Goal: Task Accomplishment & Management: Manage account settings

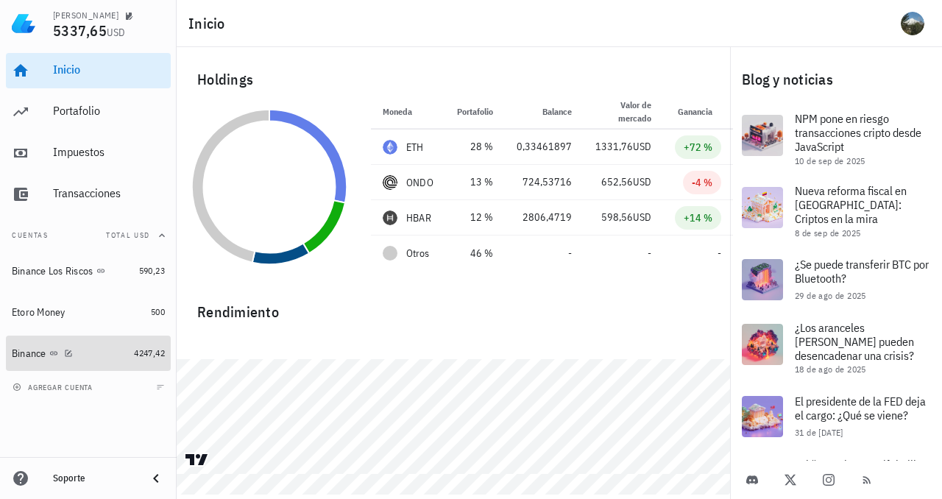
click at [88, 359] on div "Binance" at bounding box center [70, 354] width 116 height 14
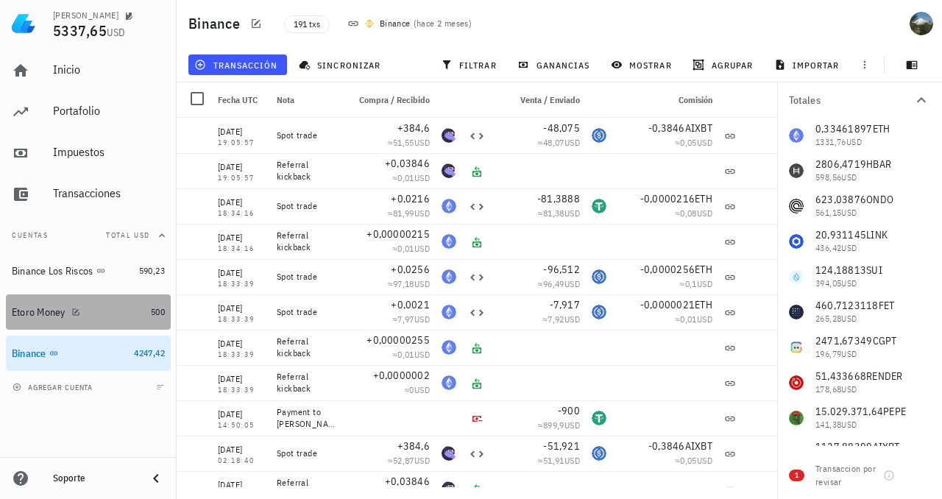
click at [91, 310] on div "Etoro Money" at bounding box center [78, 313] width 133 height 14
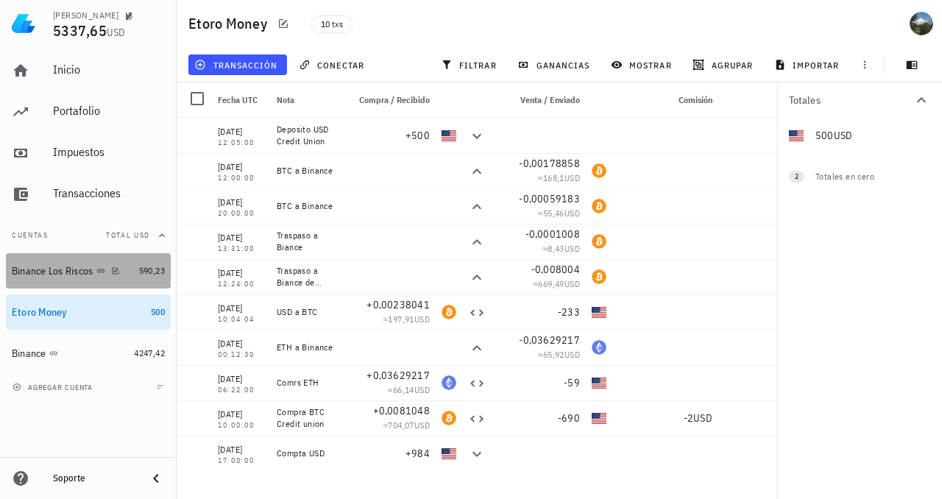
click at [83, 266] on div "Binance Los Riscos" at bounding box center [53, 271] width 82 height 13
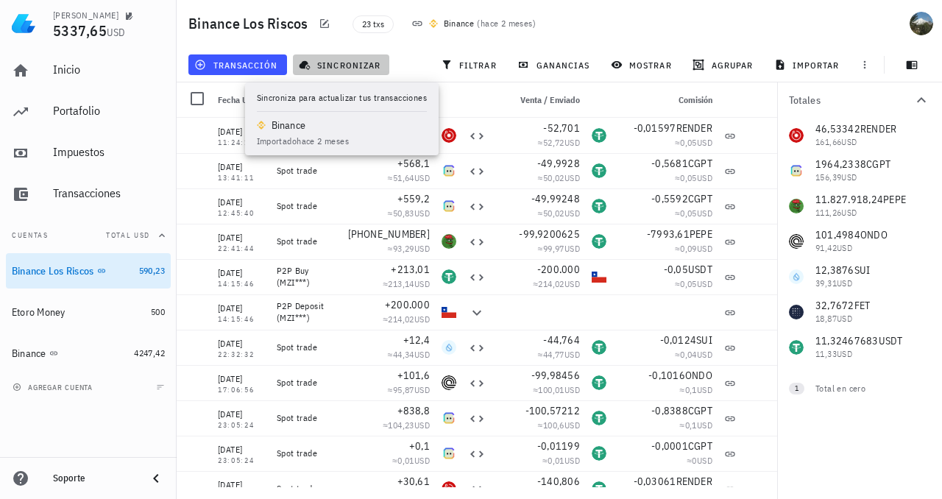
click at [340, 64] on span "sincronizar" at bounding box center [341, 65] width 79 height 12
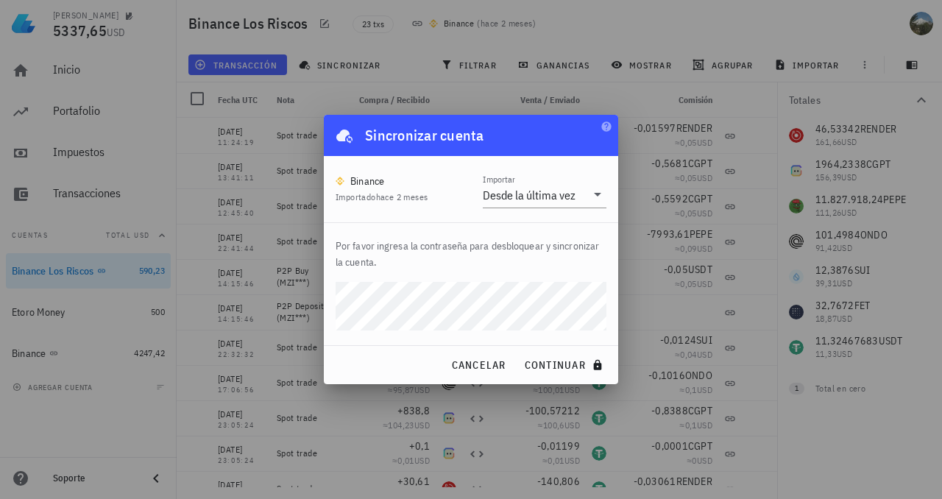
click at [518, 352] on button "continuar" at bounding box center [565, 365] width 94 height 27
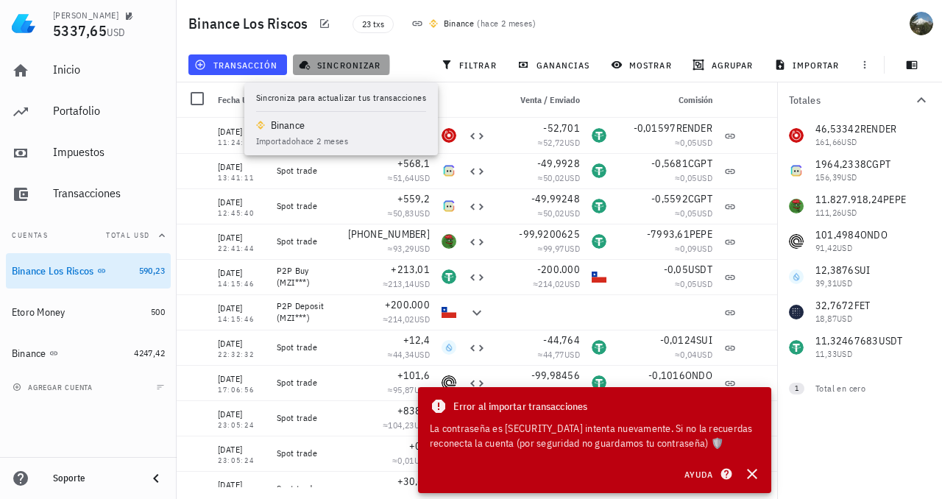
click at [358, 63] on span "sincronizar" at bounding box center [341, 65] width 79 height 12
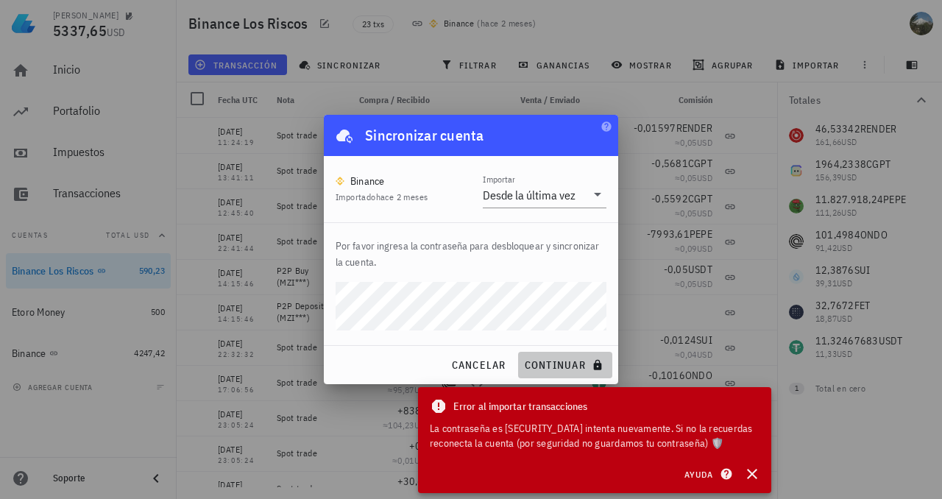
click at [560, 361] on span "continuar" at bounding box center [565, 365] width 82 height 13
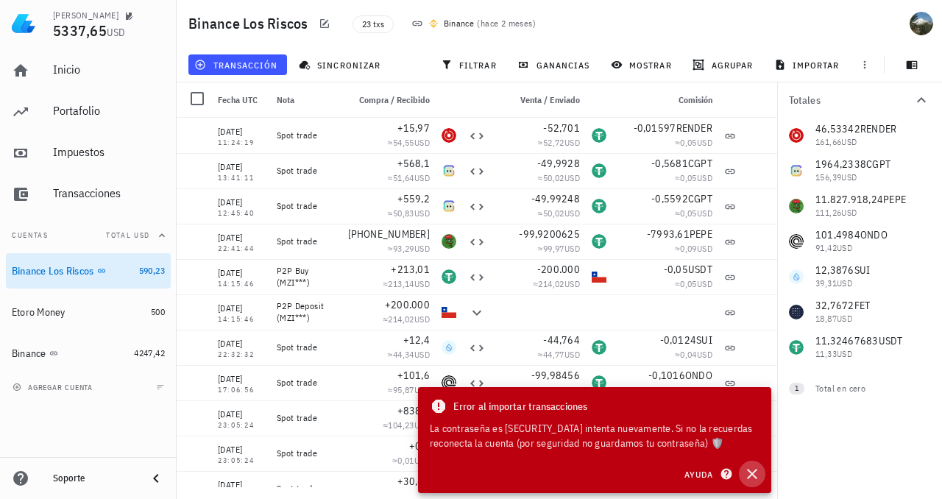
click at [750, 471] on icon "button" at bounding box center [752, 474] width 10 height 10
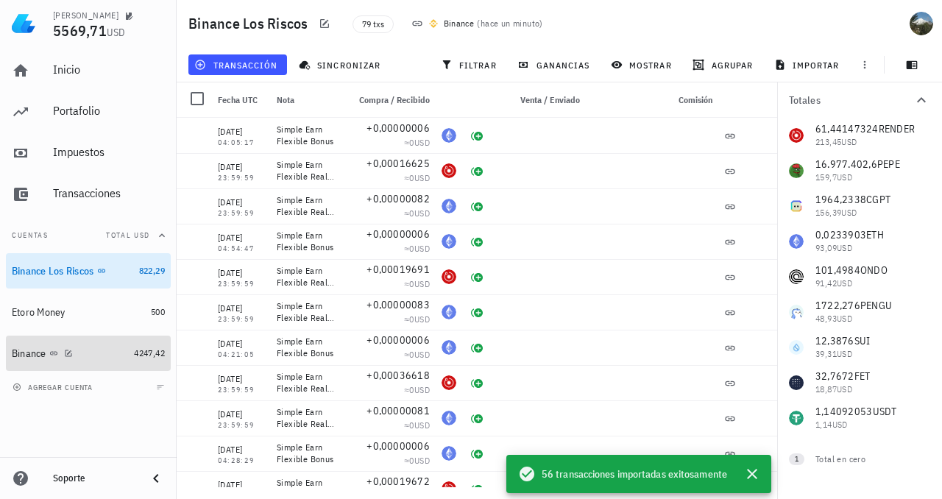
click at [79, 353] on div "Binance" at bounding box center [70, 354] width 116 height 14
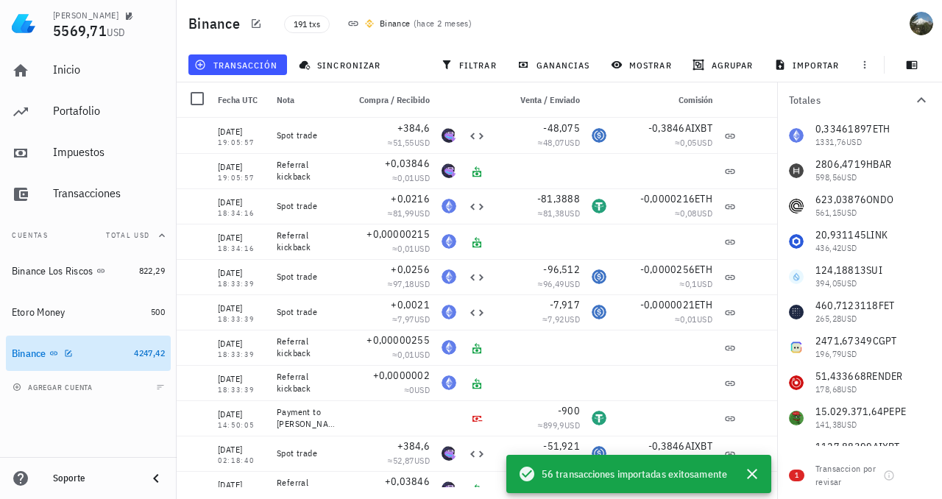
click at [88, 357] on div "Binance" at bounding box center [70, 354] width 116 height 14
click at [566, 64] on span "ganancias" at bounding box center [555, 65] width 69 height 12
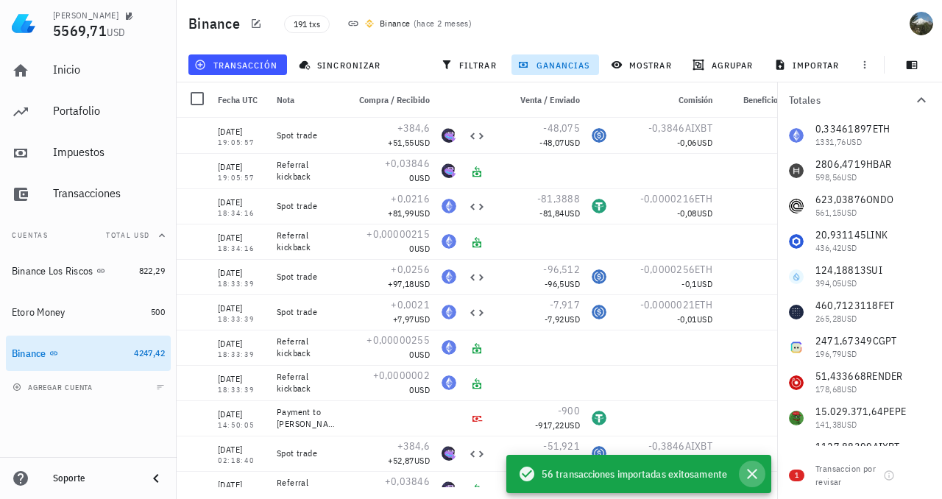
click at [754, 471] on icon "button" at bounding box center [753, 474] width 18 height 18
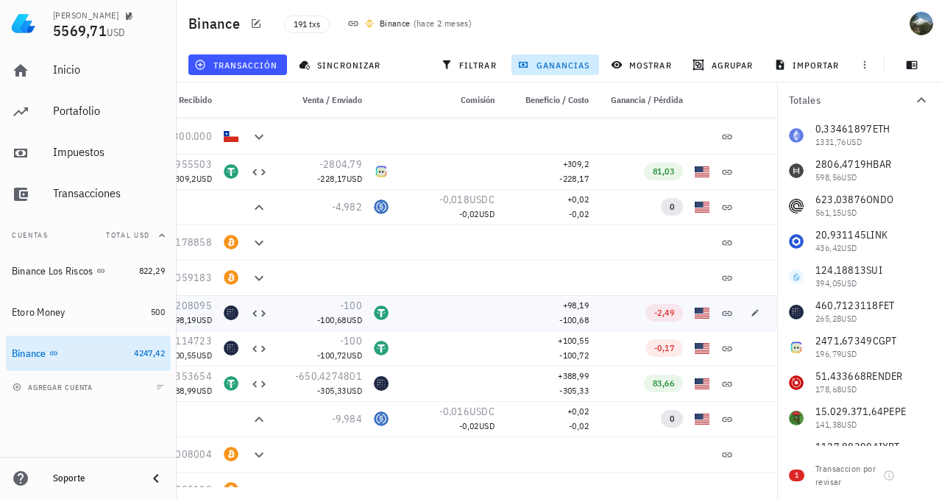
scroll to position [5154, 0]
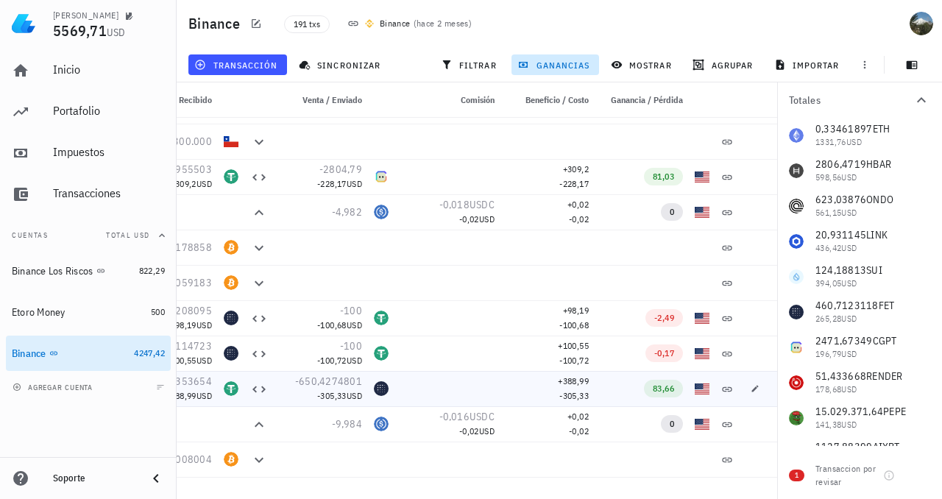
drag, startPoint x: 502, startPoint y: 391, endPoint x: 542, endPoint y: 401, distance: 41.1
click at [549, 394] on div "+388,99 -305,33" at bounding box center [548, 388] width 94 height 35
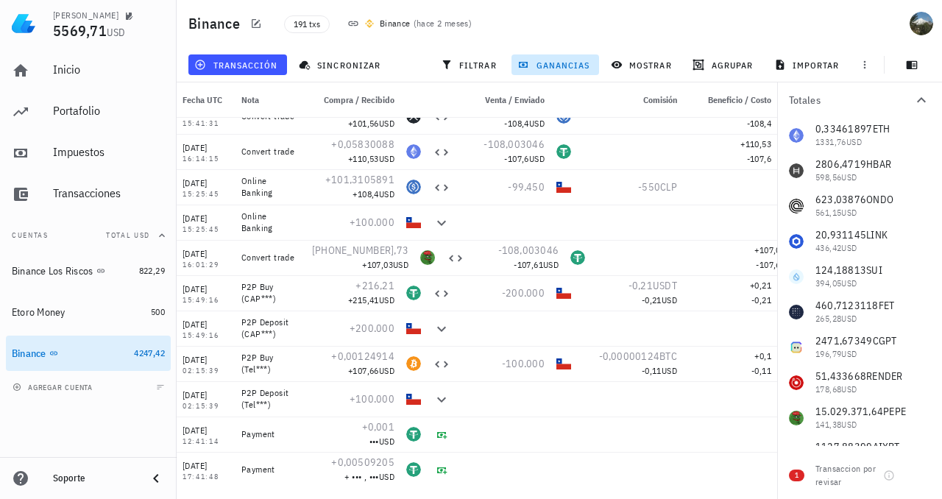
scroll to position [0, 0]
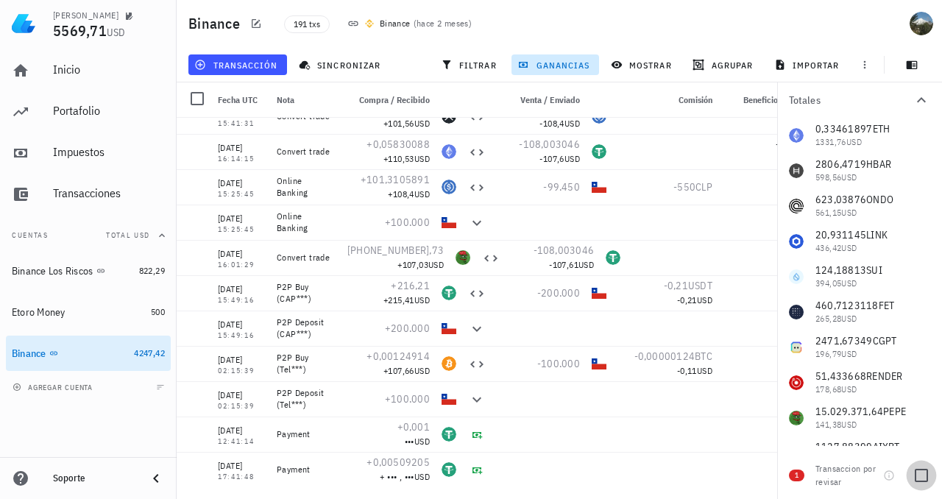
click at [914, 479] on div at bounding box center [921, 475] width 25 height 25
checkbox input "true"
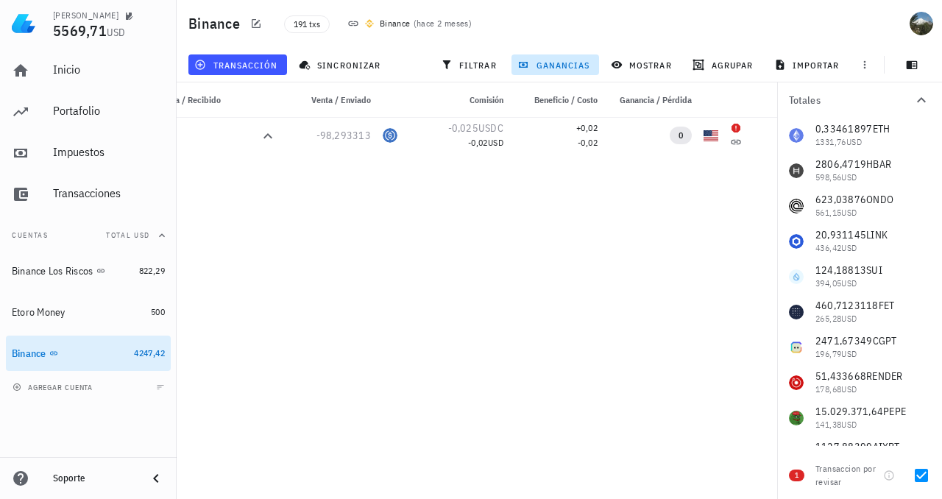
scroll to position [0, 218]
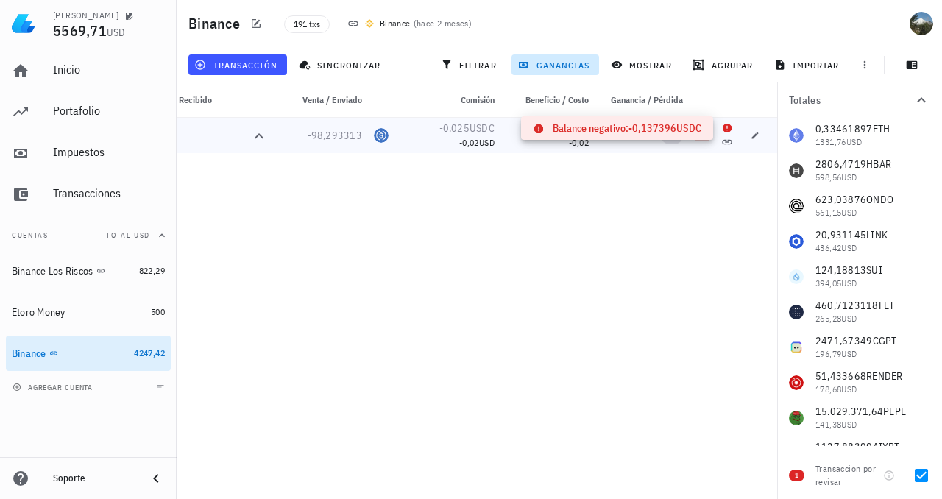
click at [728, 127] on icon at bounding box center [727, 128] width 9 height 9
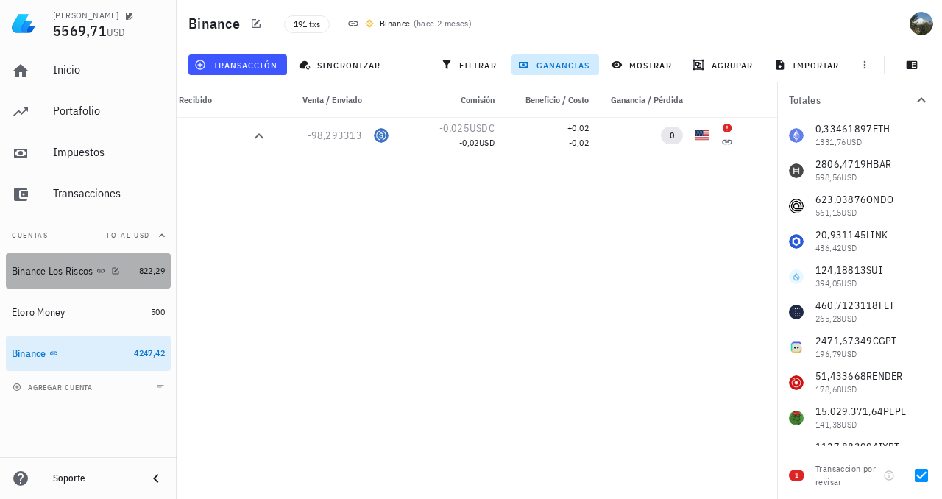
click at [65, 272] on div "Binance Los Riscos" at bounding box center [53, 271] width 82 height 13
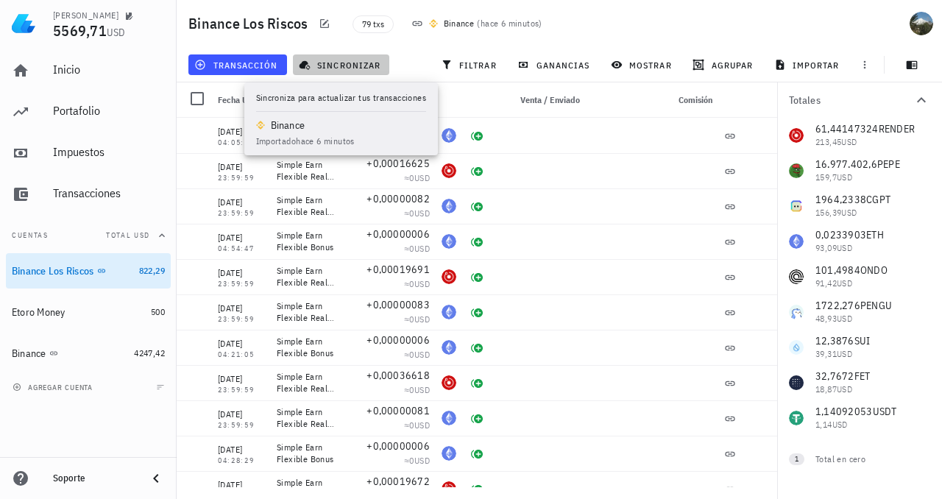
click at [337, 61] on span "sincronizar" at bounding box center [341, 65] width 79 height 12
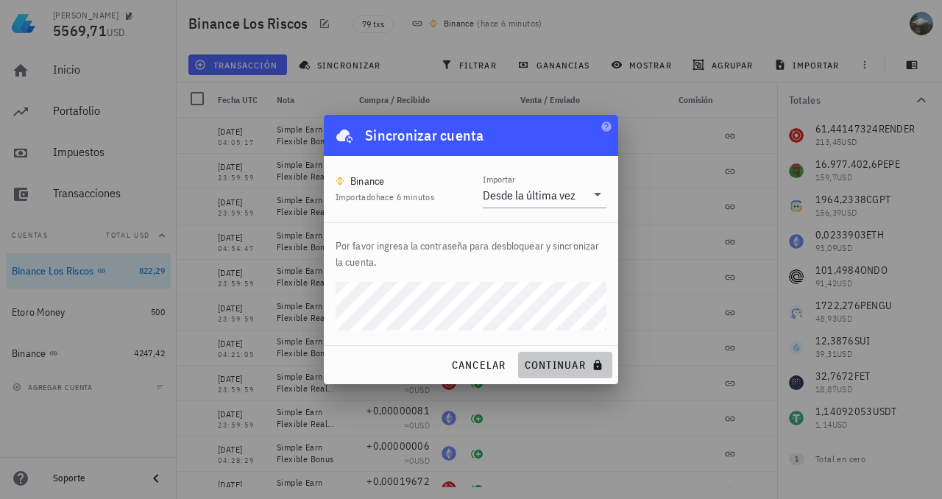
click at [571, 364] on span "continuar" at bounding box center [565, 365] width 82 height 13
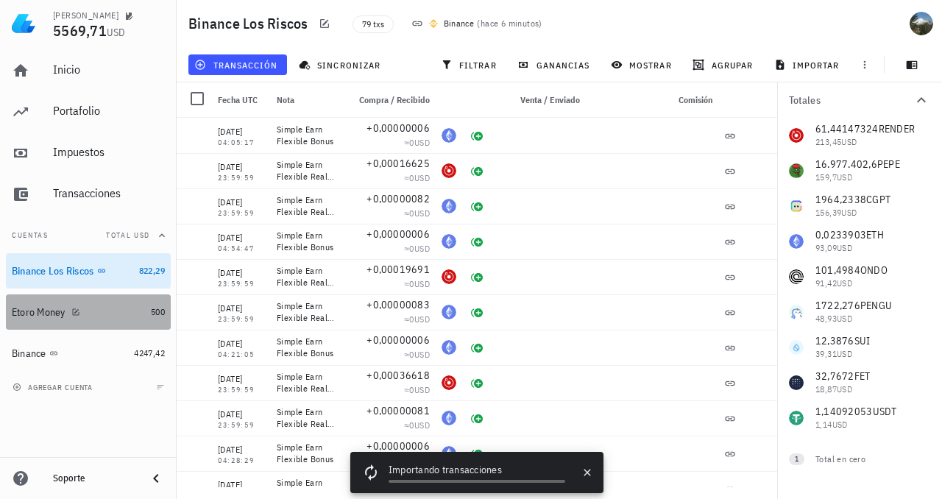
click at [66, 308] on div at bounding box center [73, 312] width 15 height 13
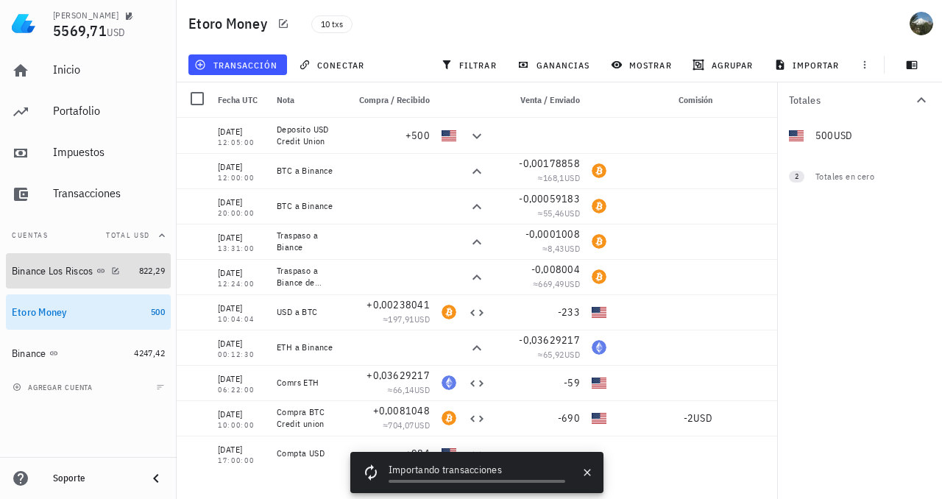
click at [50, 272] on div "Binance Los Riscos" at bounding box center [53, 271] width 82 height 13
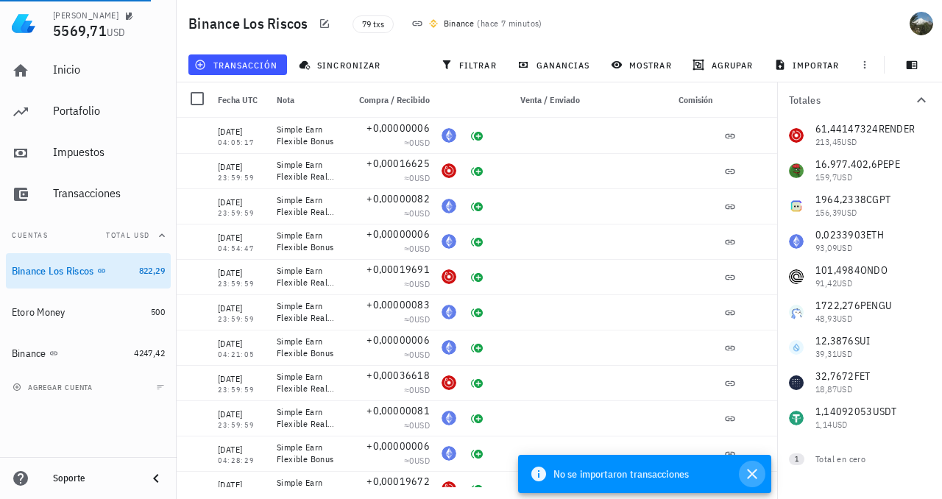
click at [753, 471] on icon "button" at bounding box center [753, 474] width 18 height 18
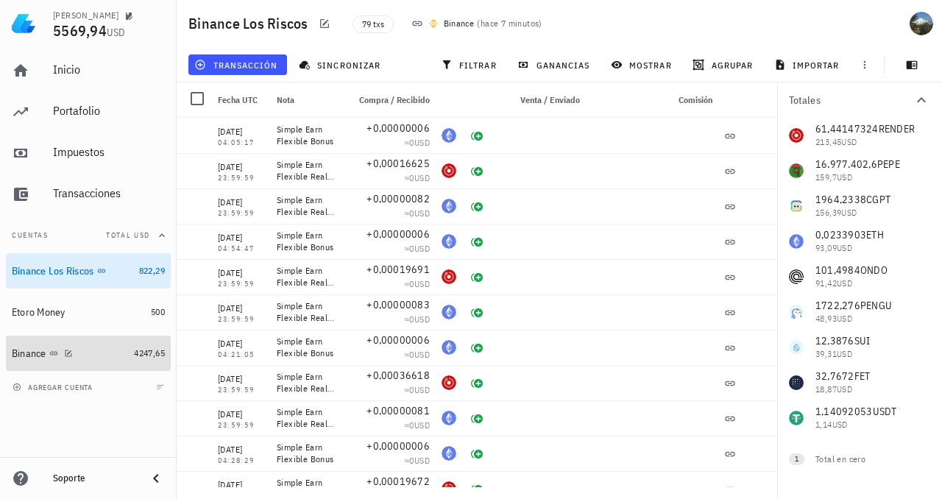
click at [137, 354] on span "4247,65" at bounding box center [149, 353] width 31 height 11
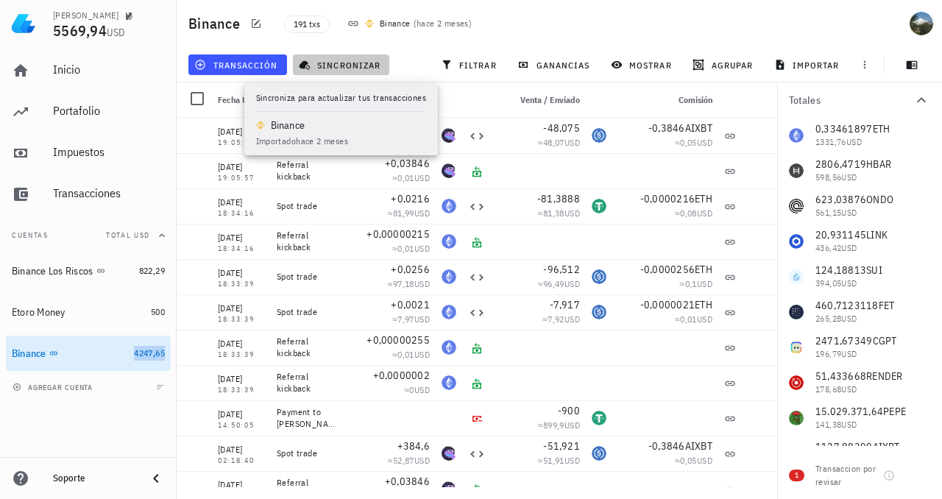
click at [353, 71] on button "sincronizar" at bounding box center [341, 64] width 97 height 21
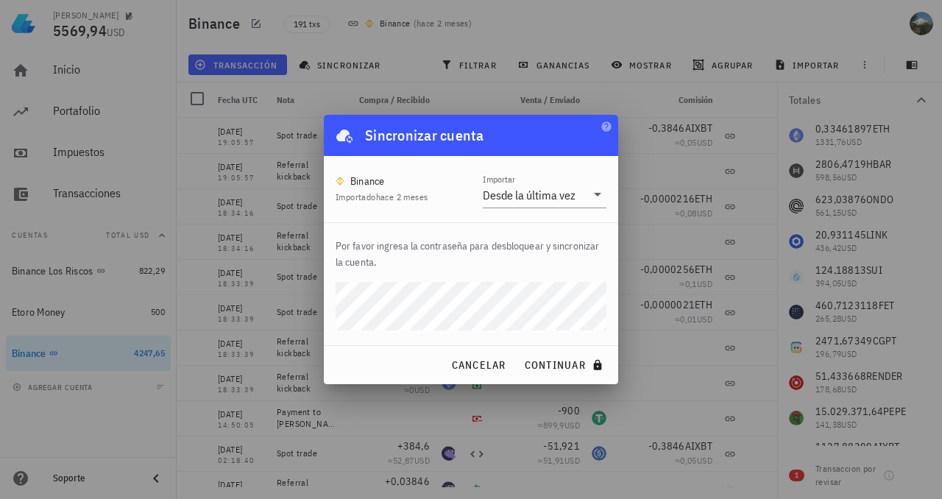
click at [518, 352] on button "continuar" at bounding box center [565, 365] width 94 height 27
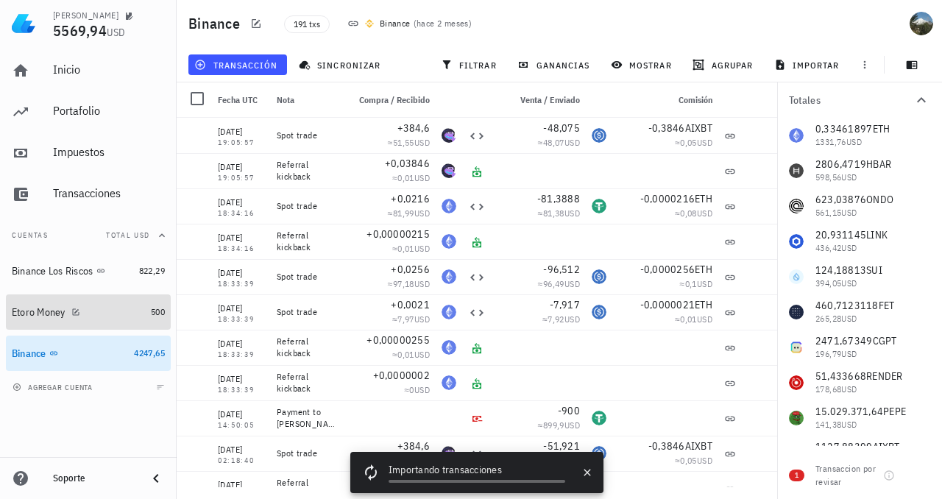
click at [82, 311] on div "Etoro Money" at bounding box center [78, 313] width 133 height 14
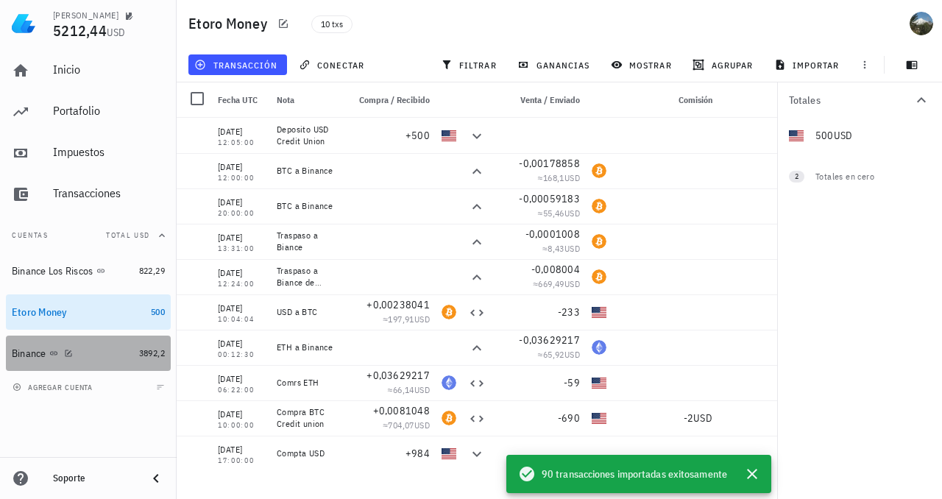
click at [37, 360] on div "Binance" at bounding box center [72, 354] width 121 height 14
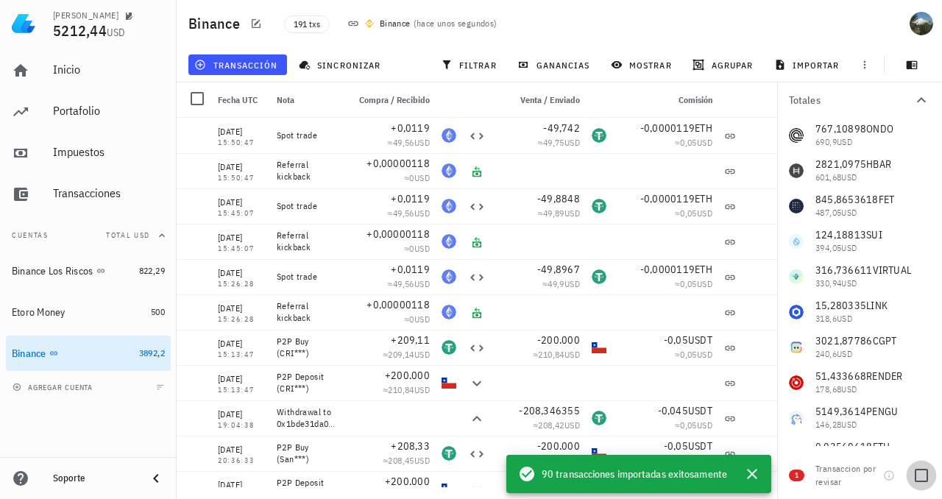
click at [924, 476] on div at bounding box center [921, 475] width 25 height 25
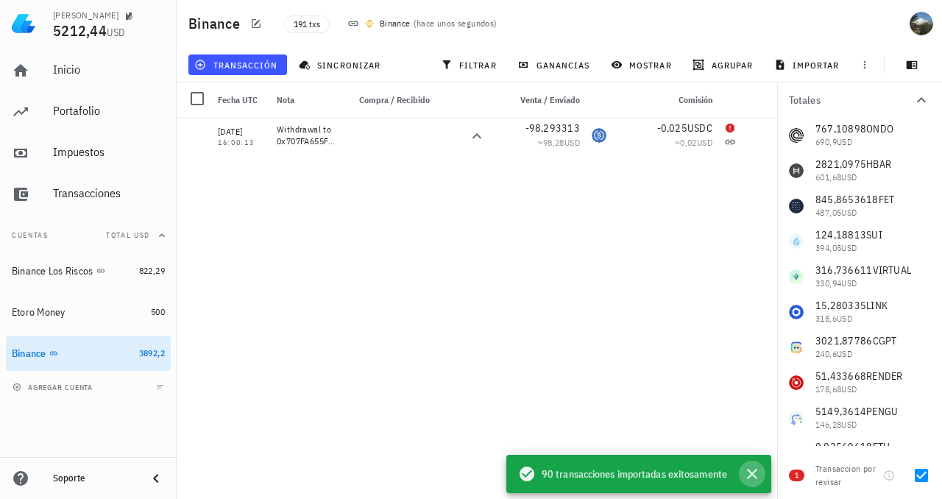
click at [755, 468] on icon "button" at bounding box center [753, 474] width 18 height 18
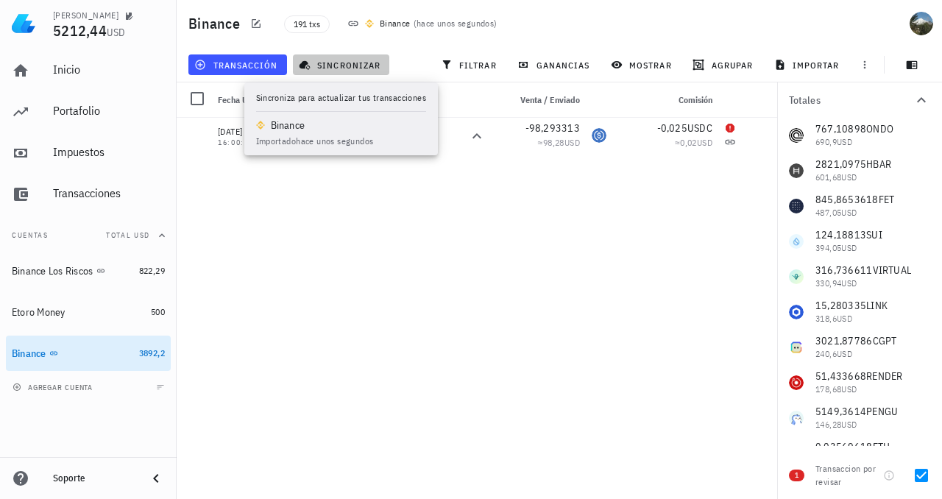
click at [330, 63] on span "sincronizar" at bounding box center [341, 65] width 79 height 12
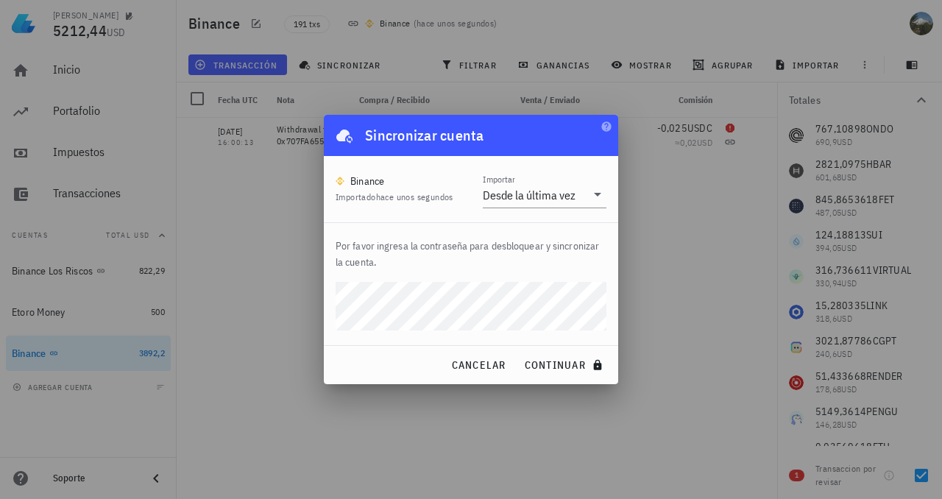
click at [518, 352] on button "continuar" at bounding box center [565, 365] width 94 height 27
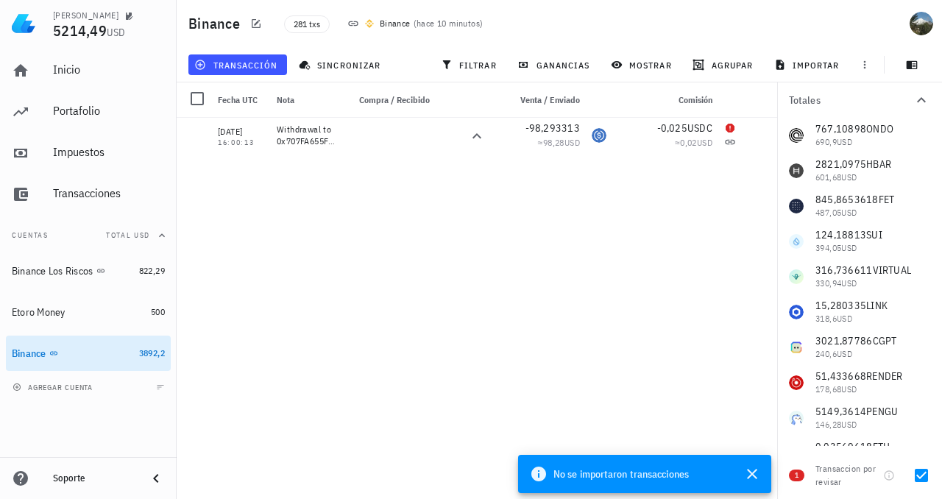
click at [408, 256] on div "24/09/2025 15:50:47 Spot trade +0,0119 ≈ 49,56 USD -49,742 ≈ 49,75 USD -0,00001…" at bounding box center [479, 303] width 604 height 370
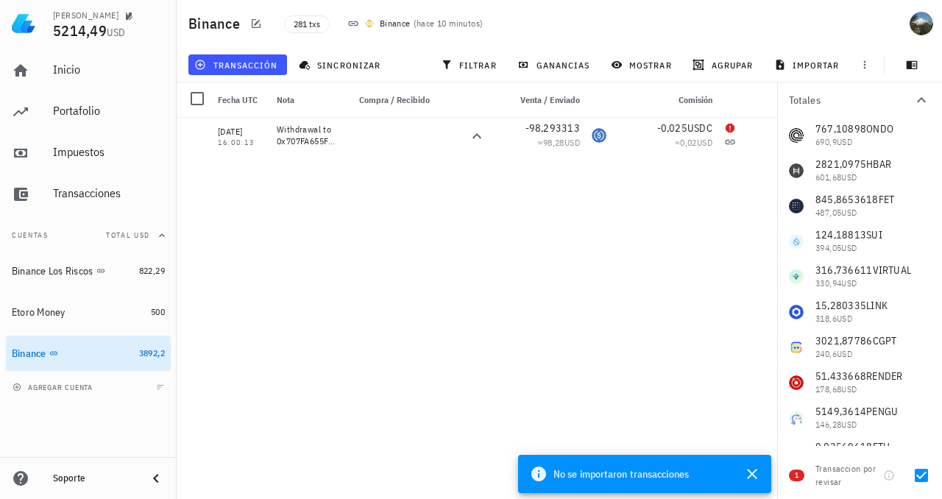
click at [408, 256] on div "24/09/2025 15:50:47 Spot trade +0,0119 ≈ 49,56 USD -49,742 ≈ 49,75 USD -0,00001…" at bounding box center [479, 303] width 604 height 370
click at [407, 256] on div "24/09/2025 15:50:47 Spot trade +0,0119 ≈ 49,56 USD -49,742 ≈ 49,75 USD -0,00001…" at bounding box center [479, 303] width 604 height 370
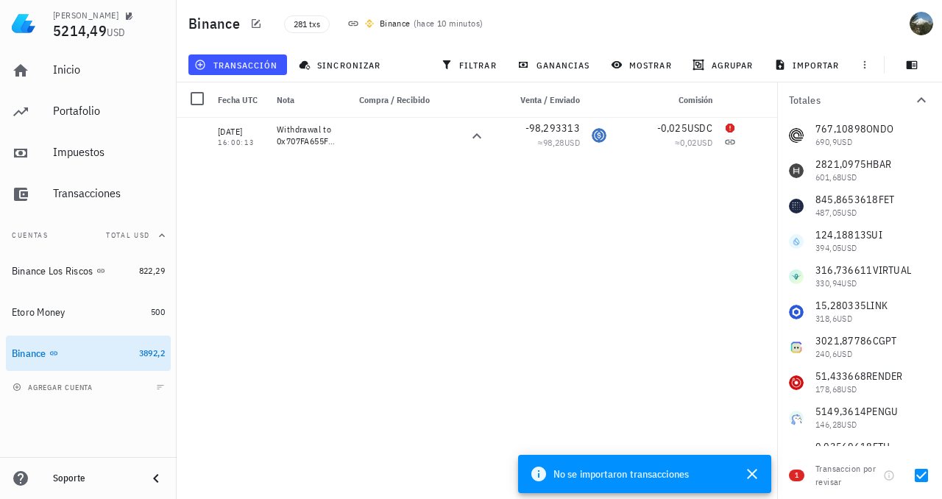
click at [407, 256] on div "24/09/2025 15:50:47 Spot trade +0,0119 ≈ 49,56 USD -49,742 ≈ 49,75 USD -0,00001…" at bounding box center [479, 303] width 604 height 370
click at [407, 255] on div "24/09/2025 15:50:47 Spot trade +0,0119 ≈ 49,56 USD -49,742 ≈ 49,75 USD -0,00001…" at bounding box center [479, 303] width 604 height 370
click at [750, 473] on icon "button" at bounding box center [753, 474] width 18 height 18
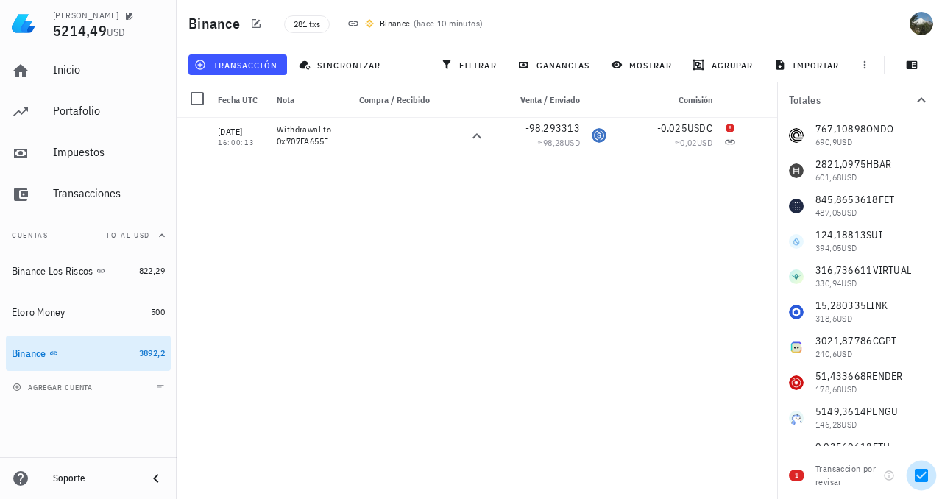
click at [917, 474] on div at bounding box center [921, 475] width 25 height 25
checkbox input "false"
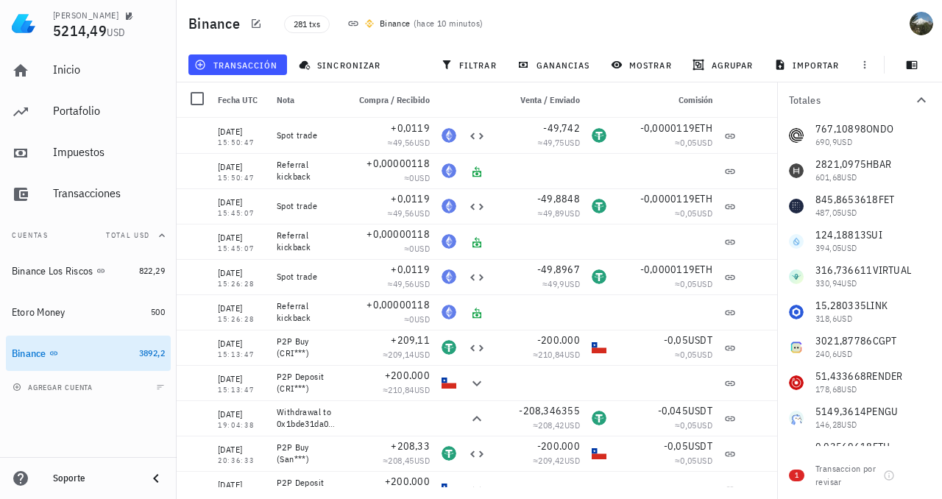
scroll to position [0, 3]
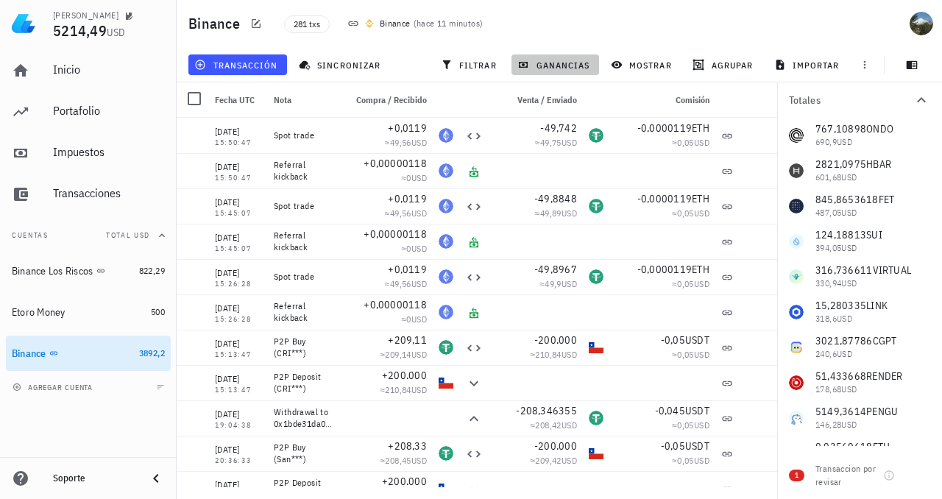
click at [568, 68] on span "ganancias" at bounding box center [555, 65] width 69 height 12
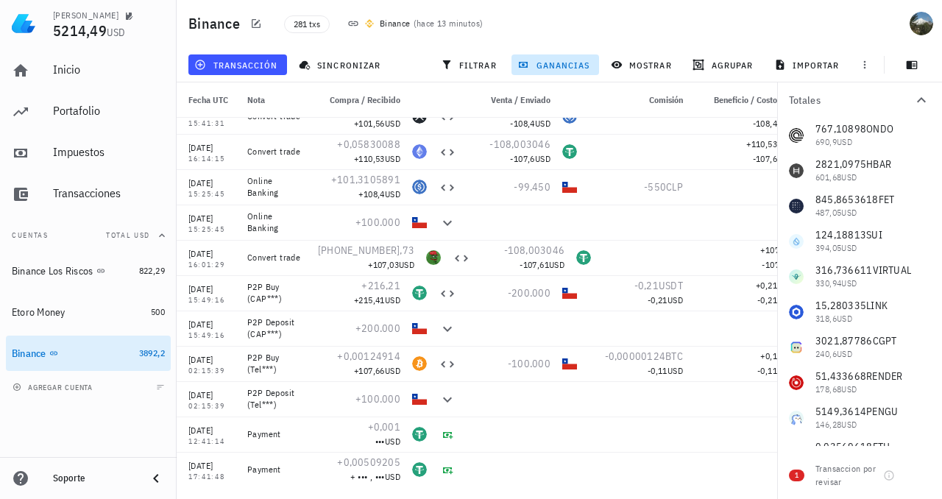
scroll to position [0, 0]
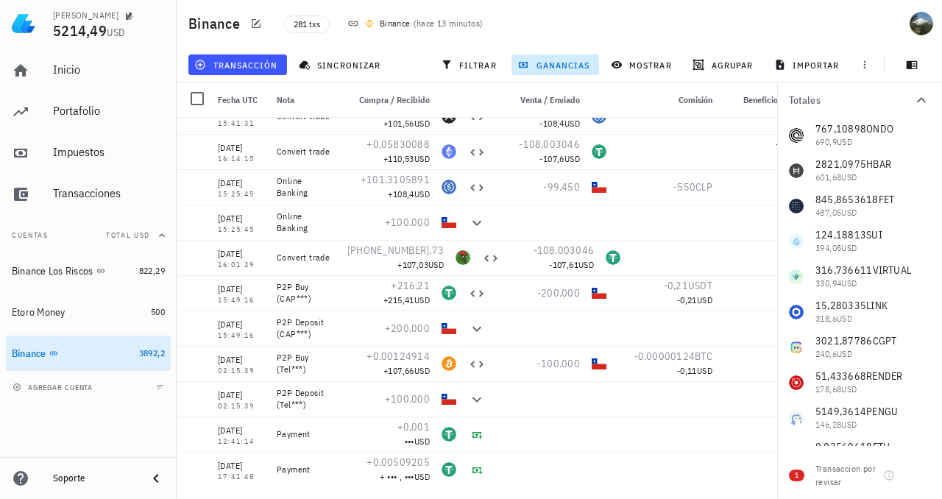
click at [228, 98] on span "Fecha UTC" at bounding box center [238, 99] width 40 height 11
click at [241, 100] on span "Fecha UTC" at bounding box center [238, 99] width 40 height 11
click at [242, 64] on span "transacción" at bounding box center [237, 65] width 80 height 12
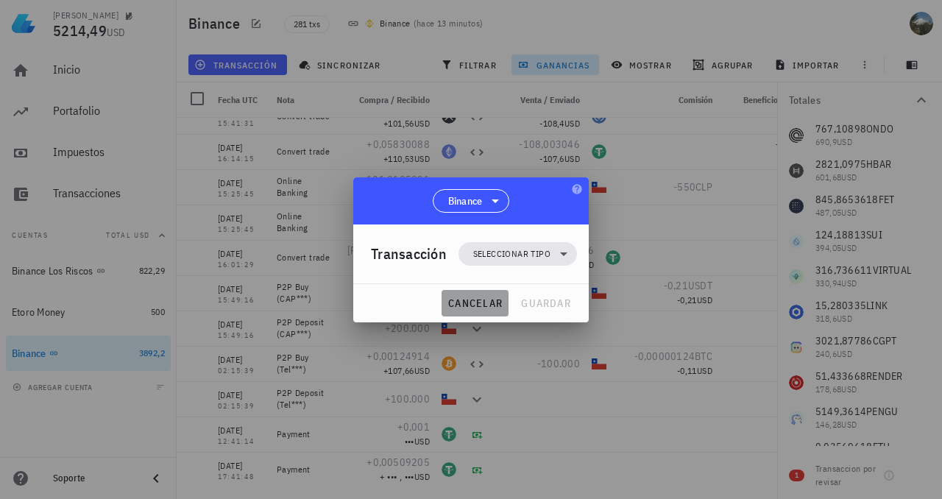
click at [463, 300] on span "cancelar" at bounding box center [475, 303] width 55 height 13
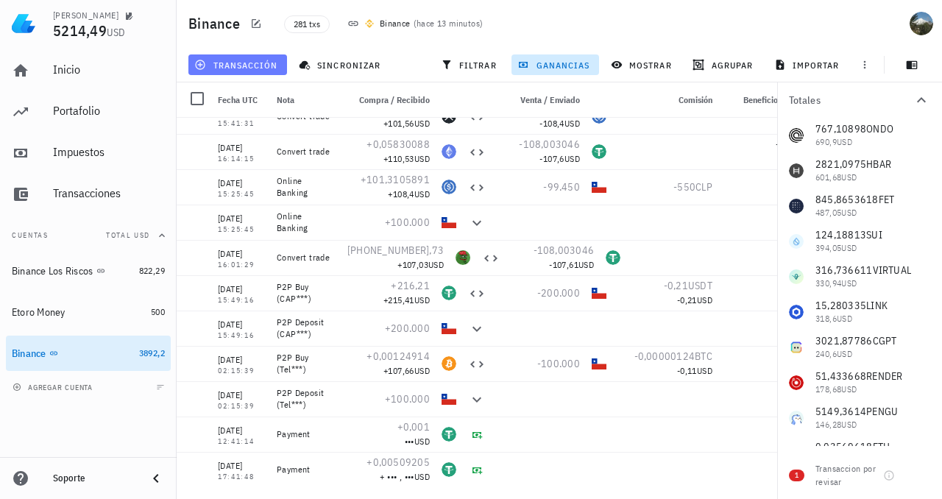
click at [247, 67] on span "transacción" at bounding box center [237, 65] width 80 height 12
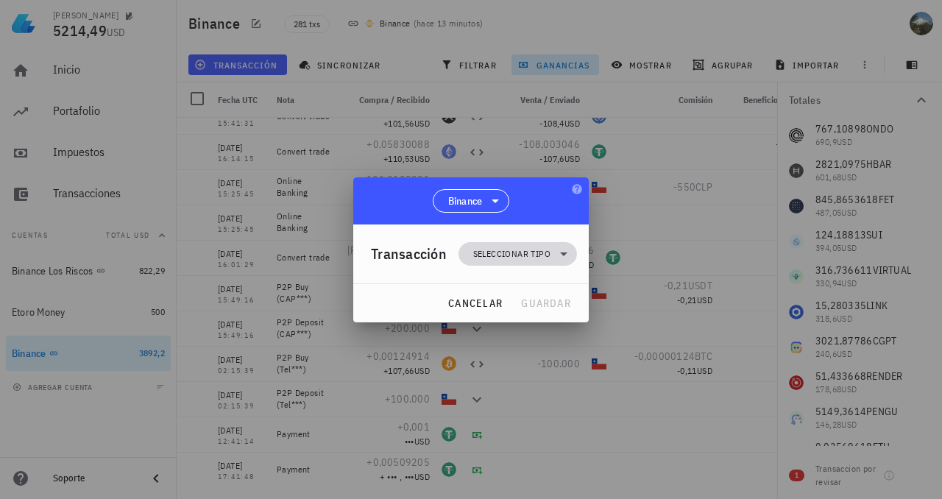
click at [547, 260] on span "Seleccionar tipo" at bounding box center [511, 254] width 77 height 15
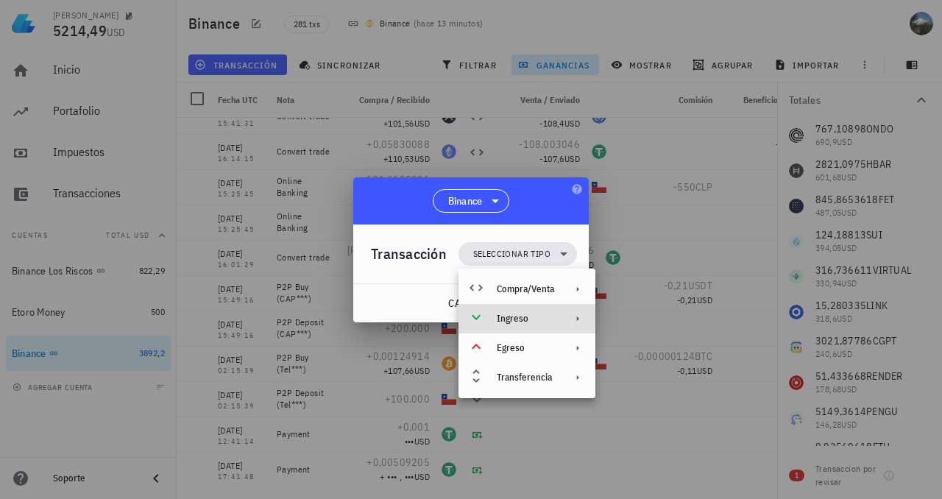
click at [536, 321] on div "Ingreso" at bounding box center [525, 319] width 57 height 12
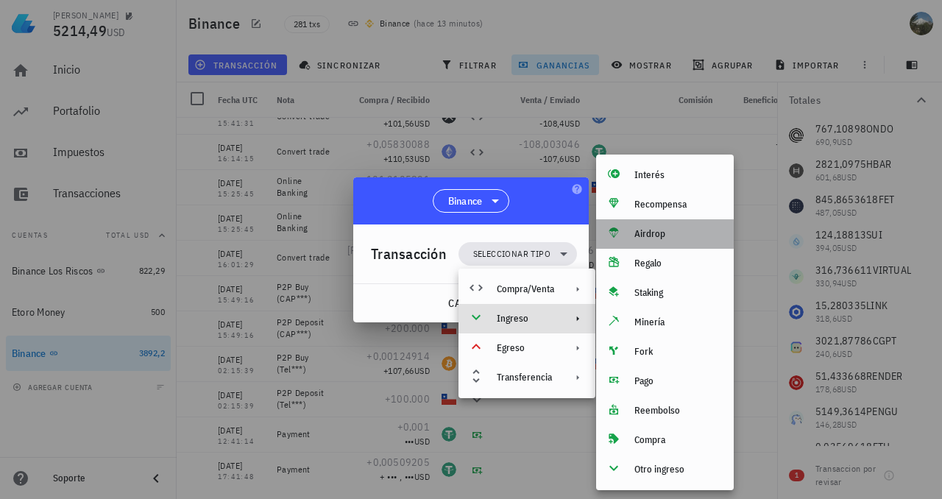
click at [681, 236] on div "Airdrop" at bounding box center [679, 234] width 88 height 12
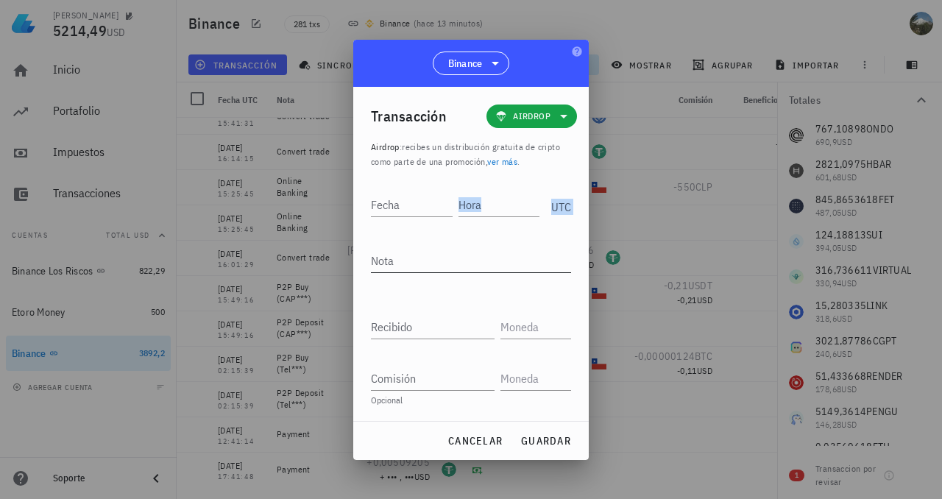
drag, startPoint x: 412, startPoint y: 229, endPoint x: 417, endPoint y: 257, distance: 28.3
click at [415, 240] on div "Fecha Hora UTC Nota Recibido Enviado Comisión Opcional" at bounding box center [471, 301] width 200 height 240
click at [468, 442] on span "cancelar" at bounding box center [475, 440] width 55 height 13
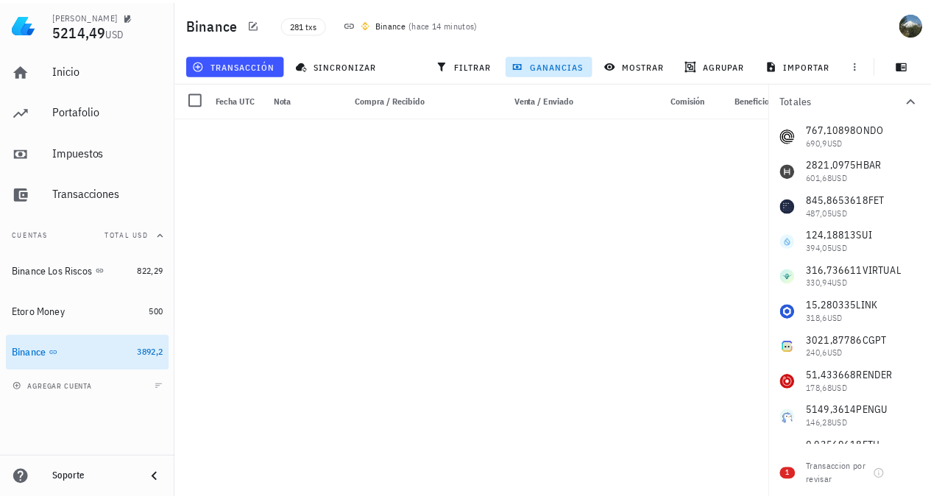
scroll to position [2640, 0]
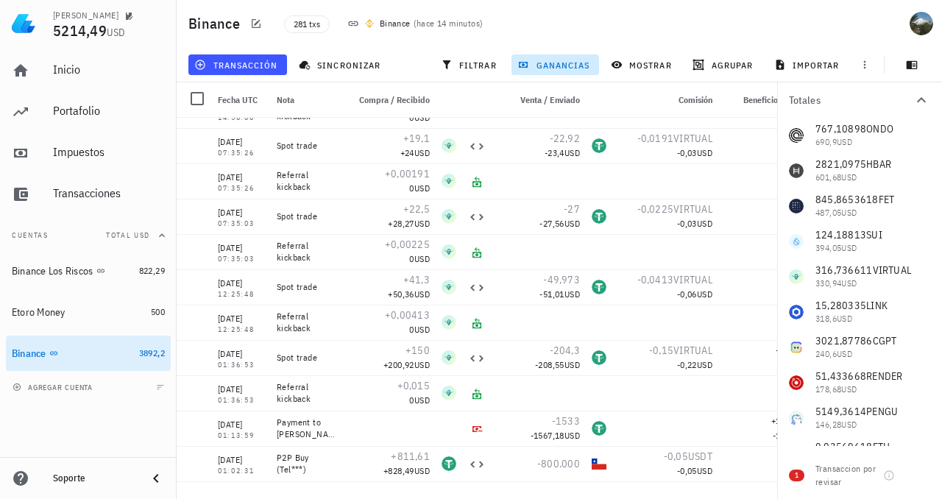
click at [246, 99] on span "Fecha UTC" at bounding box center [238, 99] width 40 height 11
click at [197, 100] on div at bounding box center [197, 98] width 25 height 25
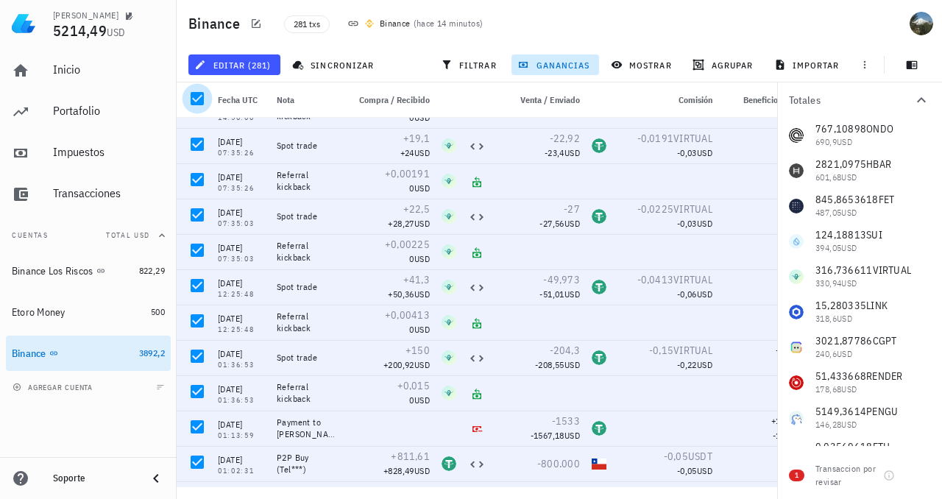
click at [197, 100] on div at bounding box center [197, 98] width 25 height 25
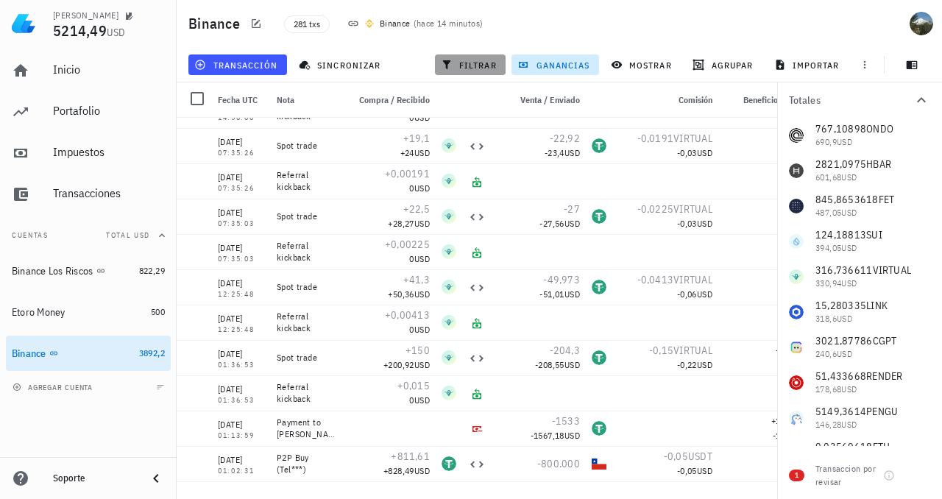
click at [462, 64] on span "filtrar" at bounding box center [470, 65] width 53 height 12
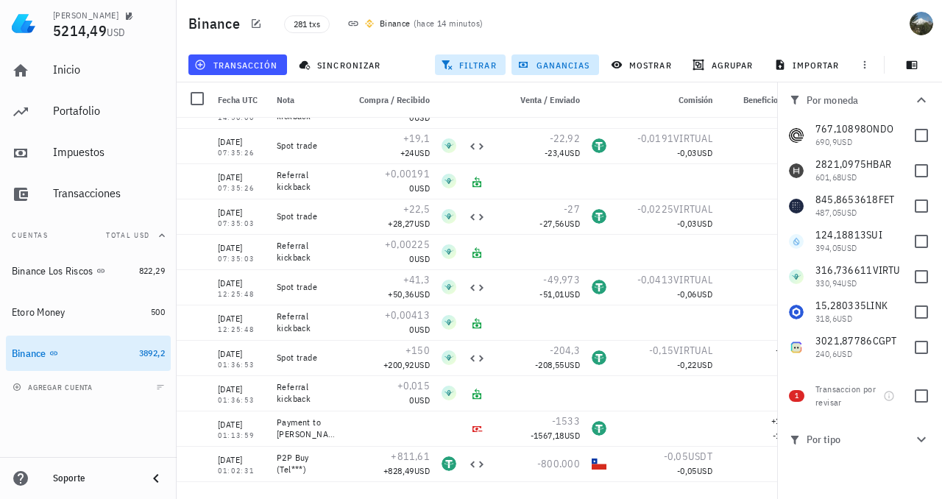
click at [462, 64] on span "filtrar" at bounding box center [470, 65] width 53 height 12
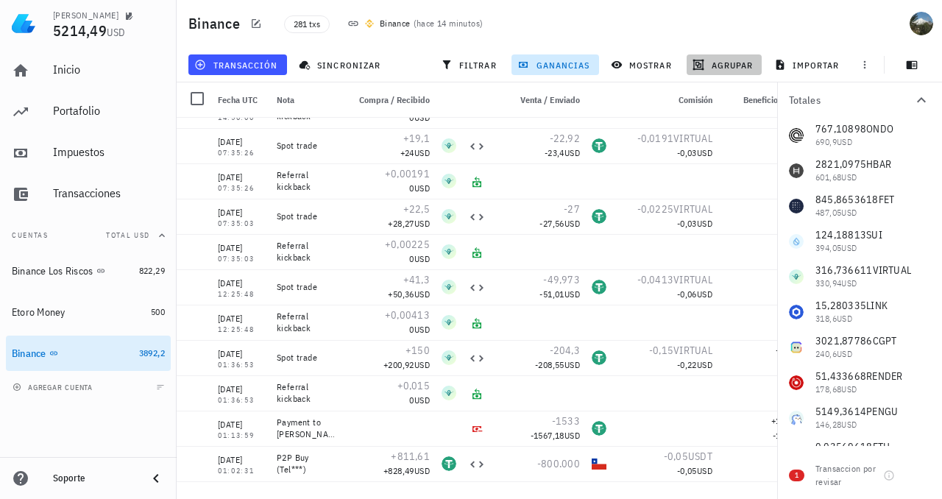
click at [714, 66] on span "agrupar" at bounding box center [724, 65] width 57 height 12
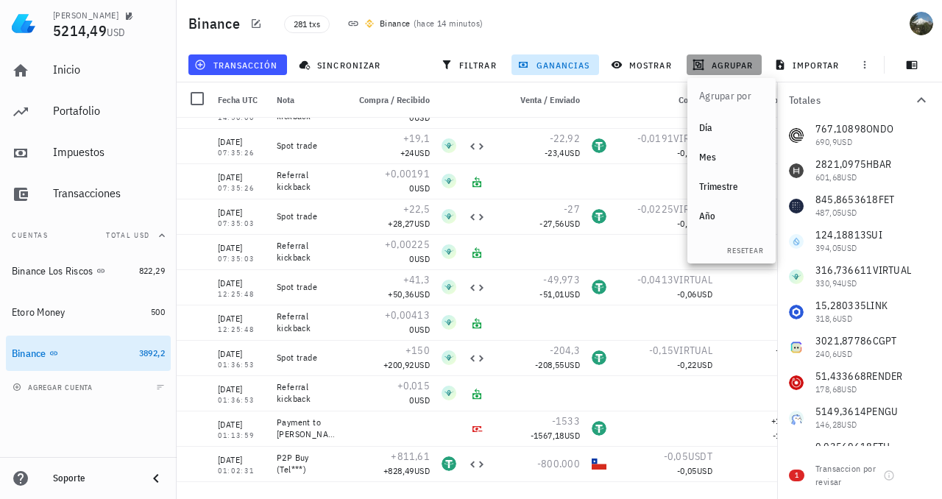
click at [714, 66] on span "agrupar" at bounding box center [724, 65] width 57 height 12
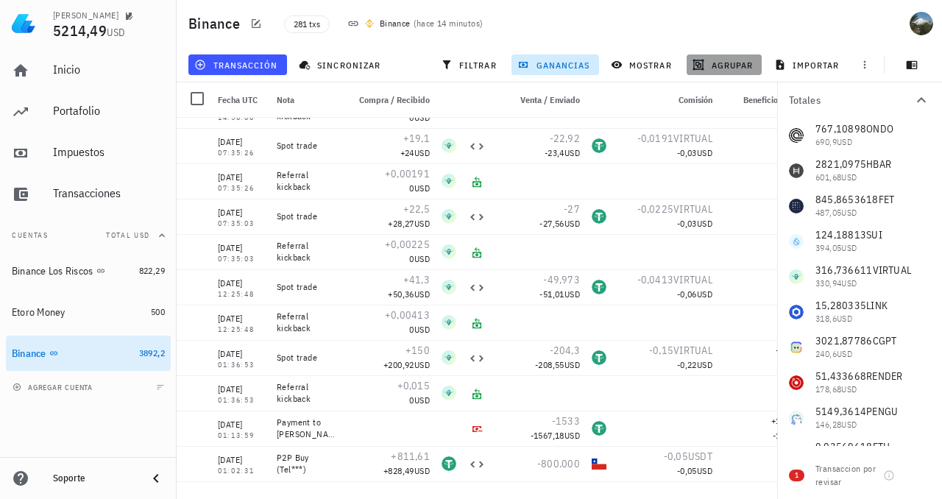
click at [714, 66] on span "agrupar" at bounding box center [724, 65] width 57 height 12
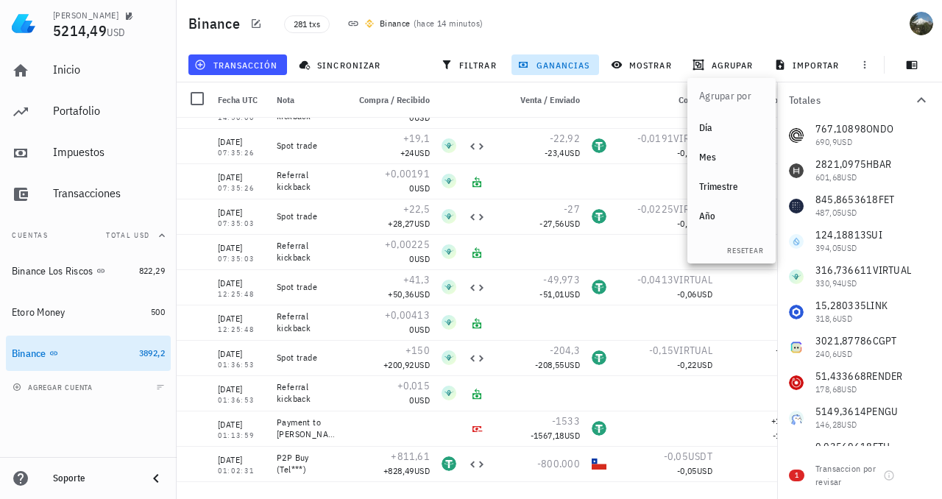
click at [714, 216] on div "Año" at bounding box center [732, 217] width 65 height 12
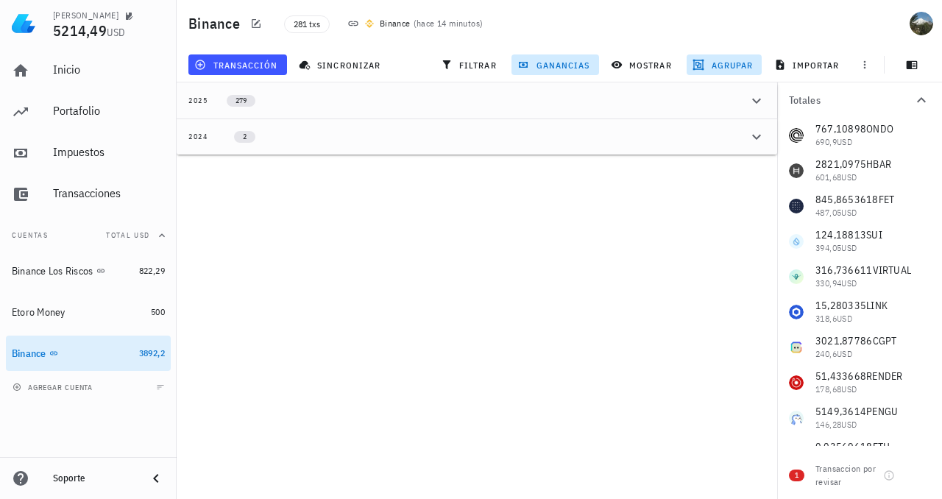
click at [200, 139] on div "2024" at bounding box center [198, 137] width 20 height 12
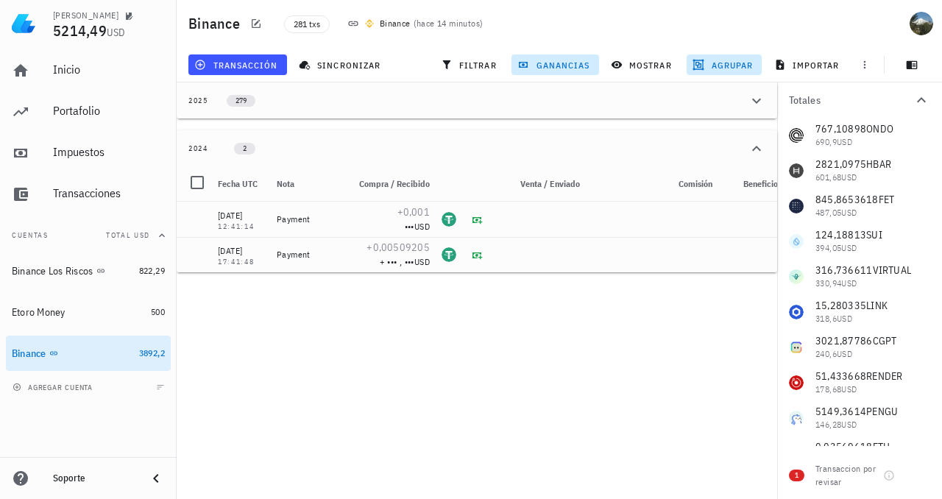
click at [259, 105] on div "279" at bounding box center [234, 100] width 53 height 13
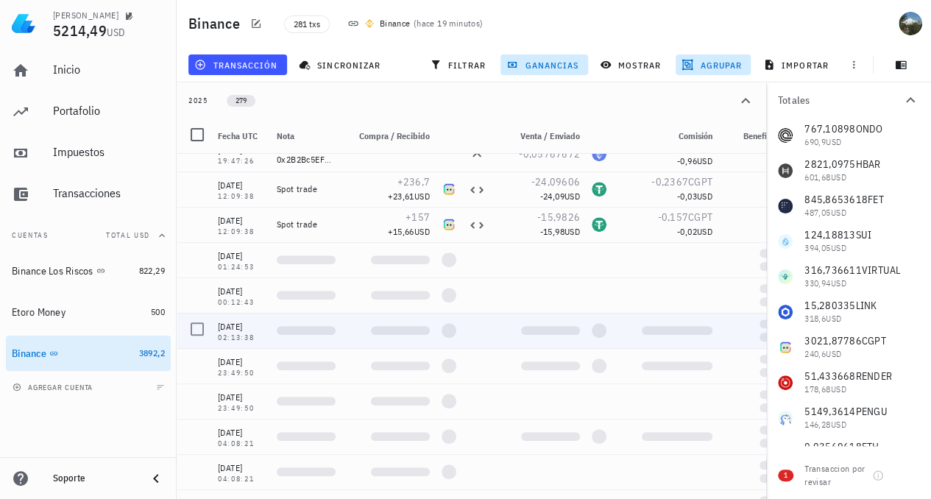
scroll to position [0, 0]
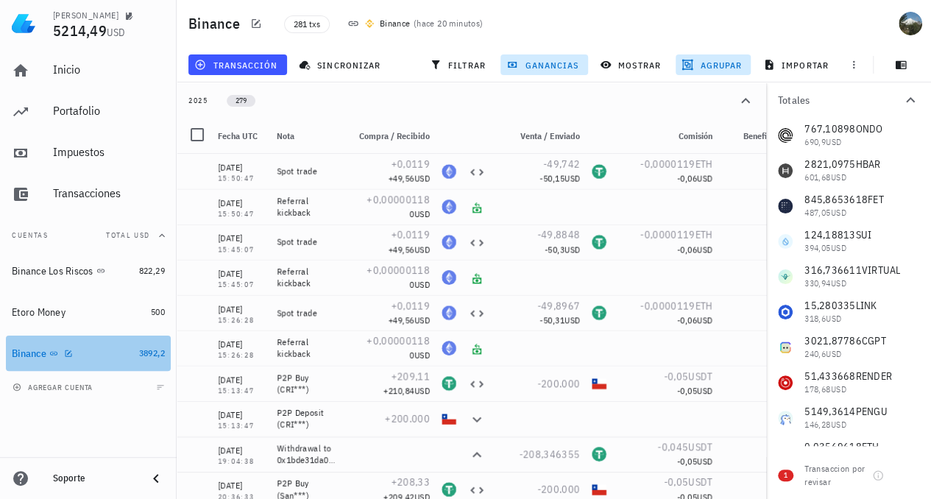
click at [130, 352] on div "Binance" at bounding box center [72, 354] width 121 height 14
click at [88, 355] on div "Binance" at bounding box center [72, 354] width 121 height 14
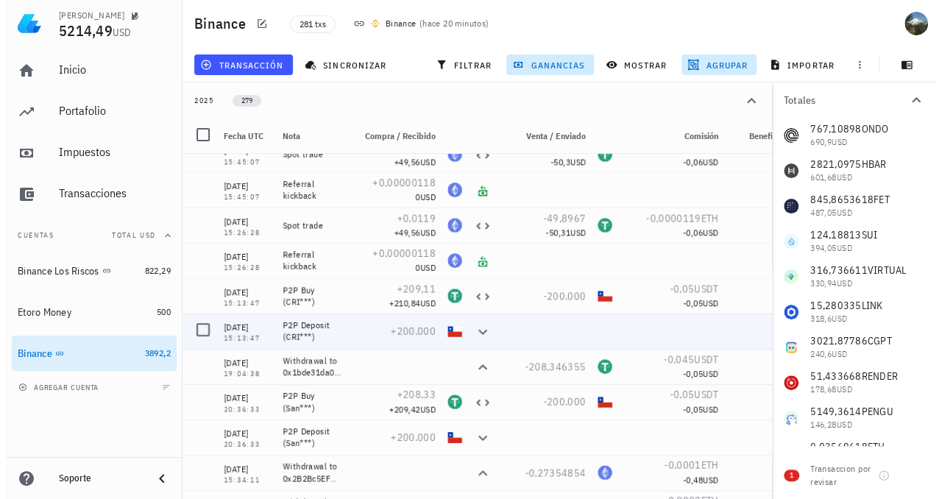
scroll to position [221, 0]
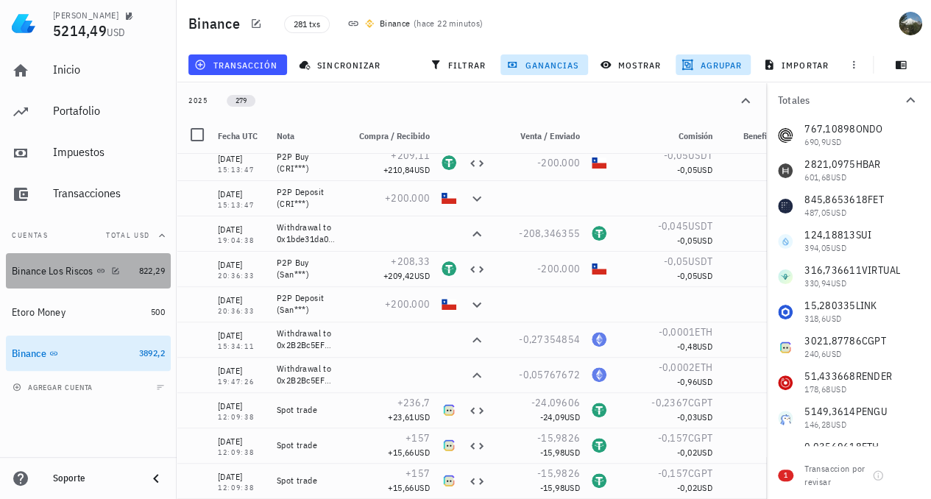
click at [85, 274] on div "Binance Los Riscos" at bounding box center [53, 271] width 82 height 13
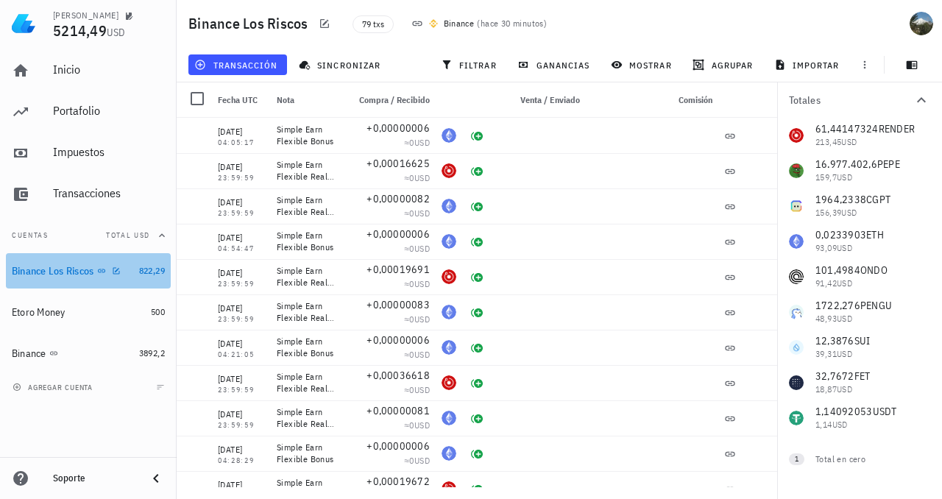
click at [32, 268] on div "Binance Los Riscos" at bounding box center [53, 271] width 82 height 13
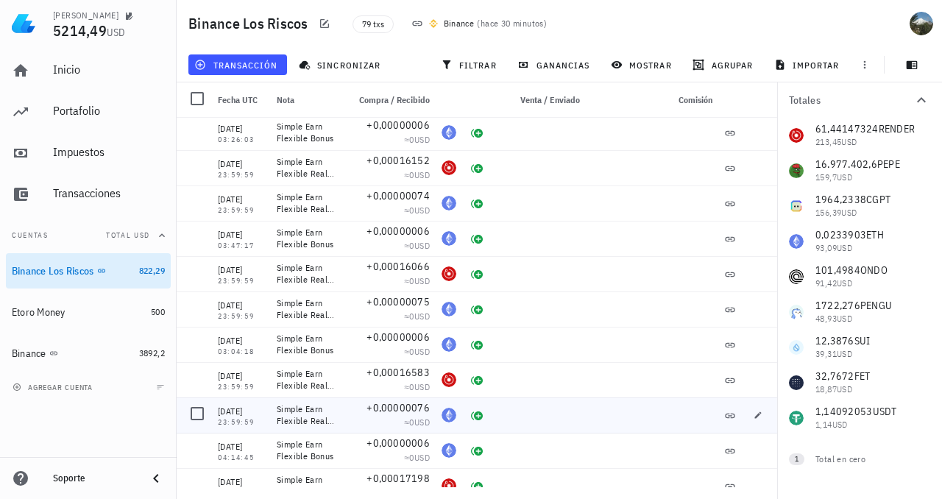
scroll to position [1399, 0]
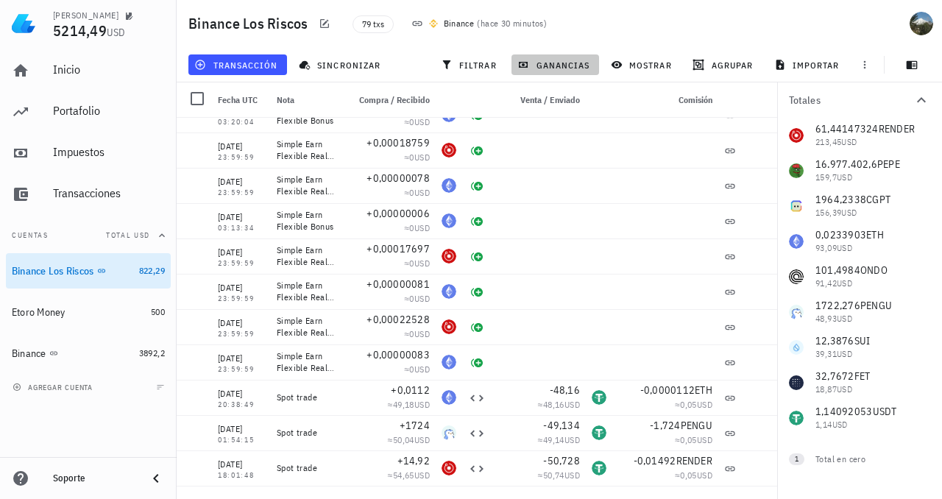
click at [574, 64] on span "ganancias" at bounding box center [555, 65] width 69 height 12
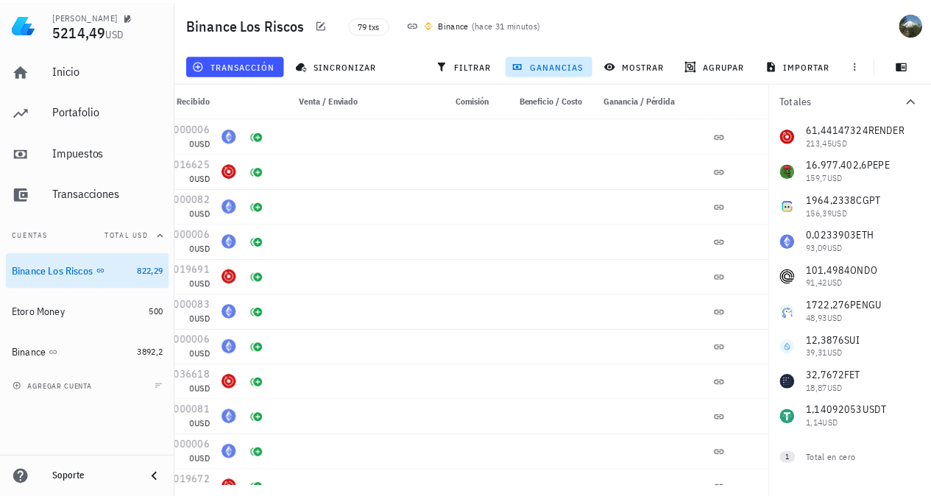
scroll to position [0, 0]
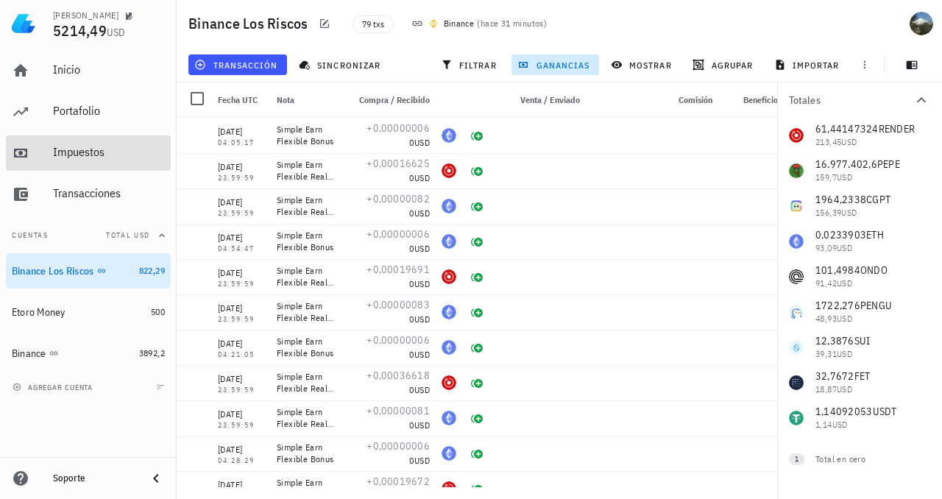
click at [84, 147] on div "Impuestos" at bounding box center [109, 152] width 112 height 14
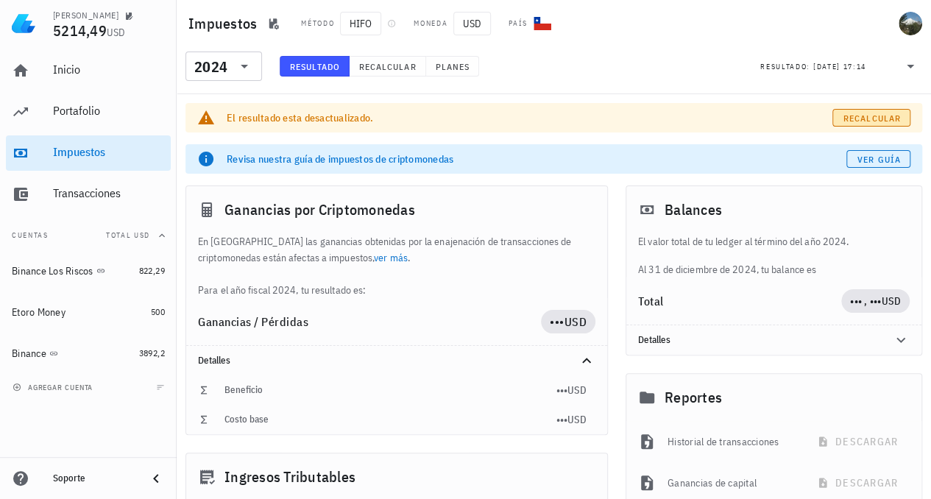
click at [867, 117] on span "Recalcular" at bounding box center [872, 118] width 58 height 11
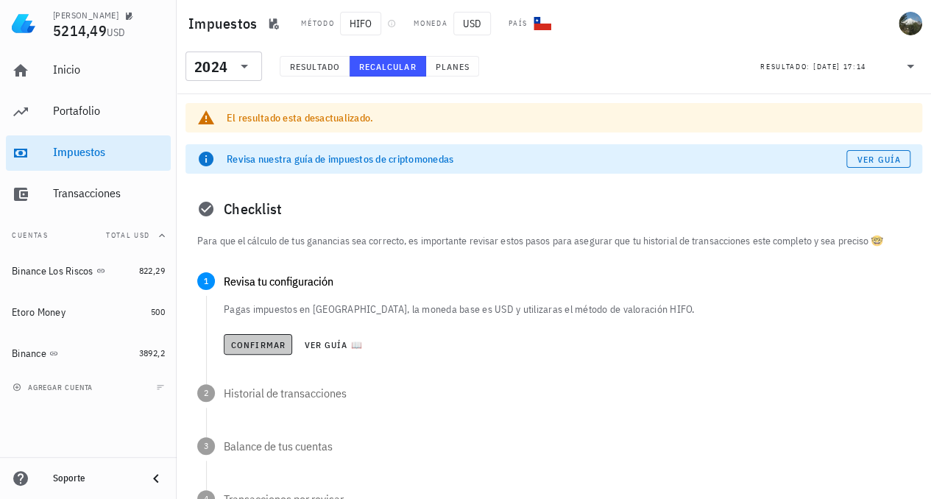
click at [249, 341] on span "Confirmar" at bounding box center [257, 344] width 55 height 11
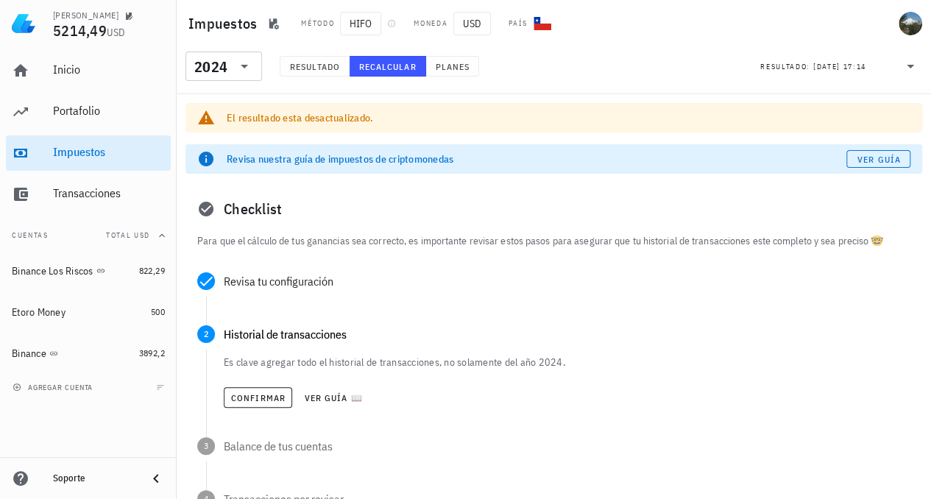
scroll to position [147, 0]
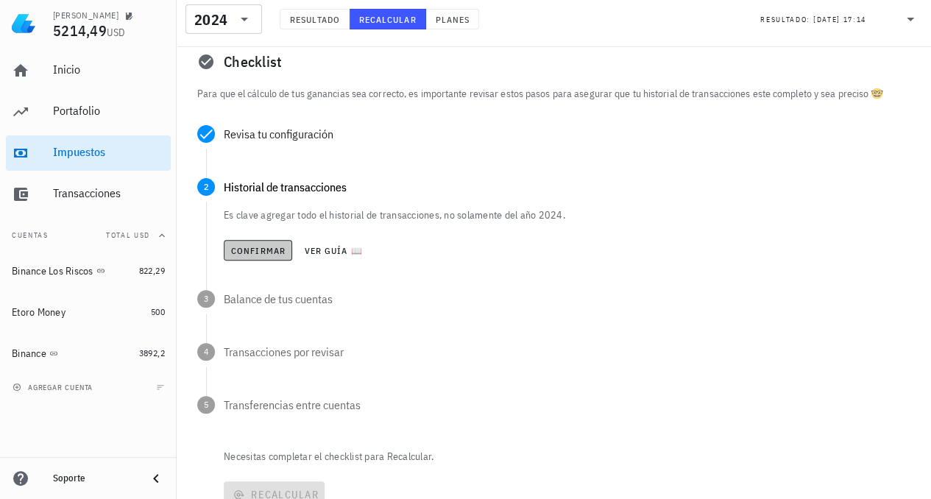
click at [249, 253] on span "Confirmar" at bounding box center [257, 250] width 55 height 11
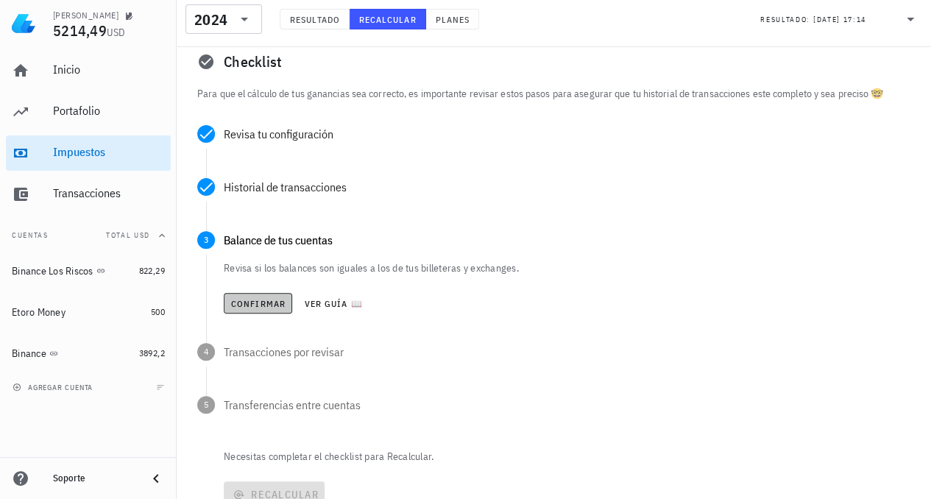
click at [250, 300] on span "Confirmar" at bounding box center [257, 303] width 55 height 11
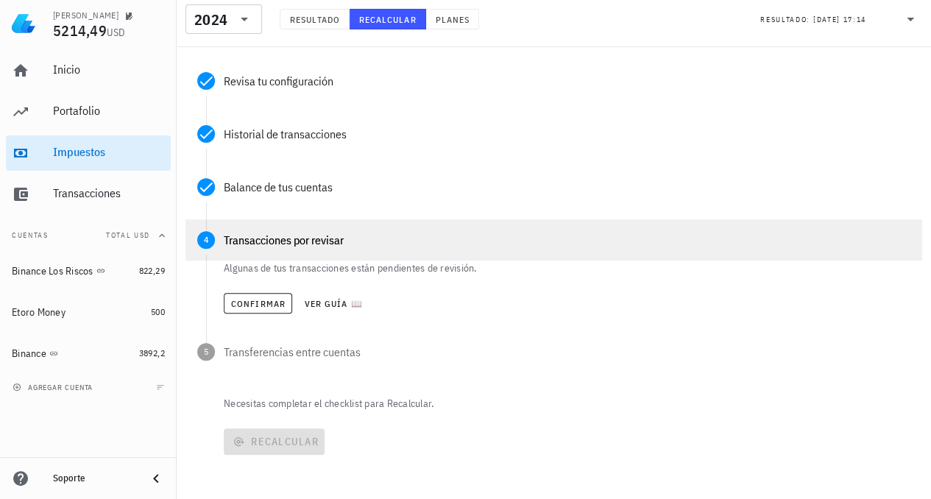
scroll to position [289, 0]
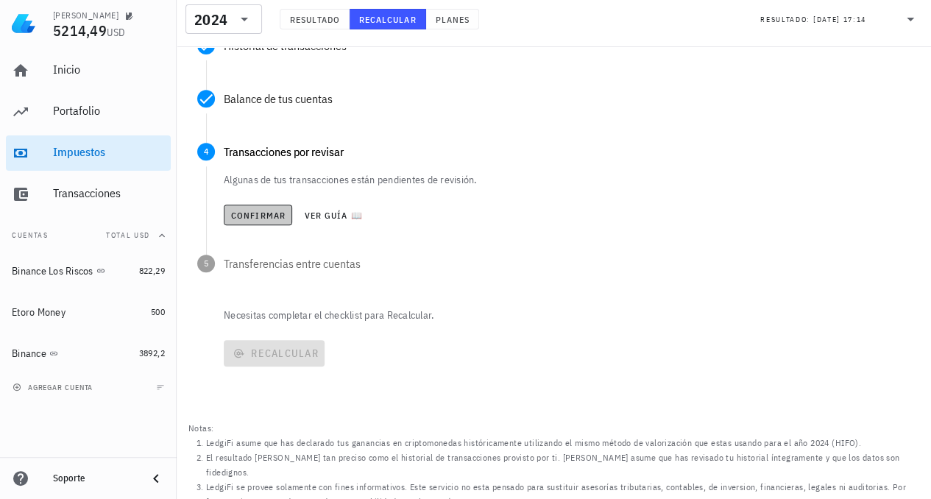
click at [260, 215] on span "Confirmar" at bounding box center [257, 215] width 55 height 11
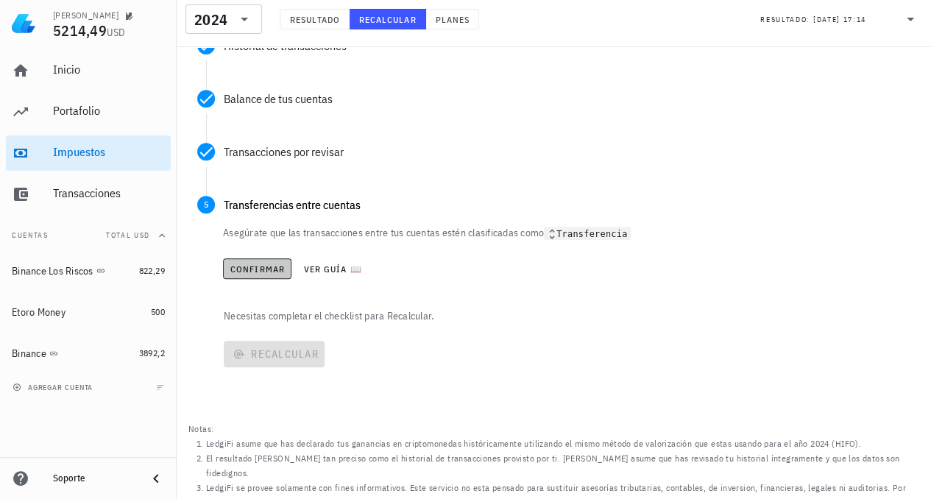
click at [251, 269] on span "Confirmar" at bounding box center [257, 269] width 55 height 11
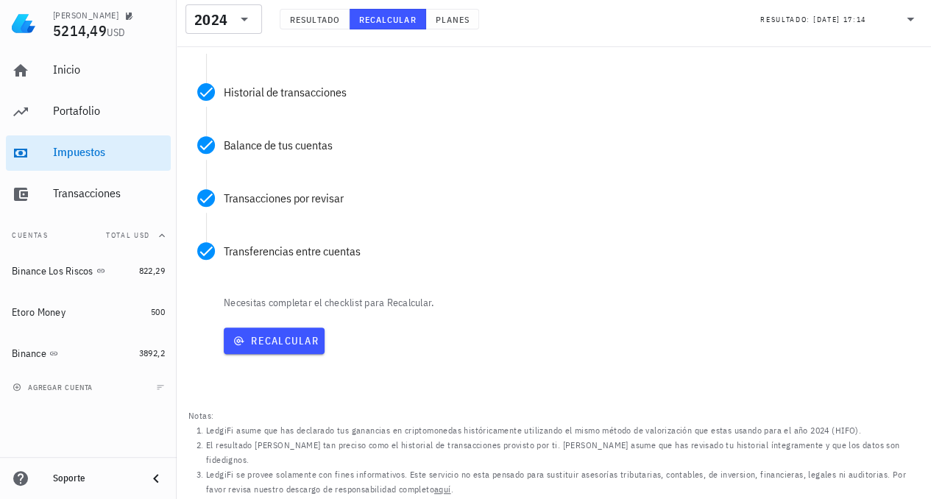
scroll to position [230, 0]
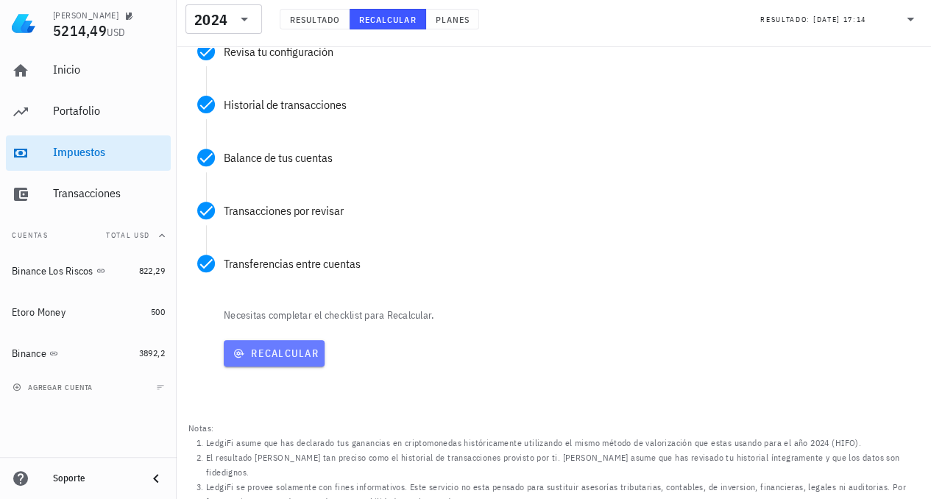
click at [295, 353] on span "Recalcular" at bounding box center [274, 353] width 89 height 13
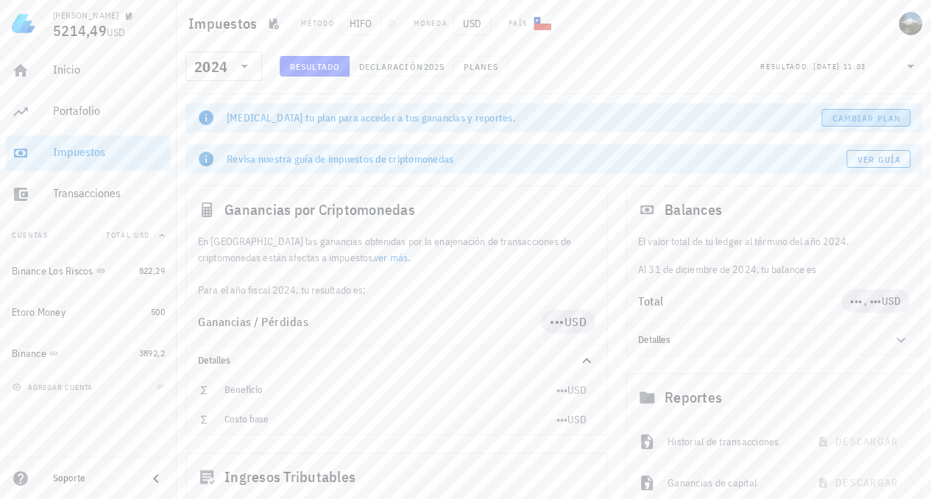
click at [861, 113] on span "Cambiar plan" at bounding box center [866, 118] width 69 height 11
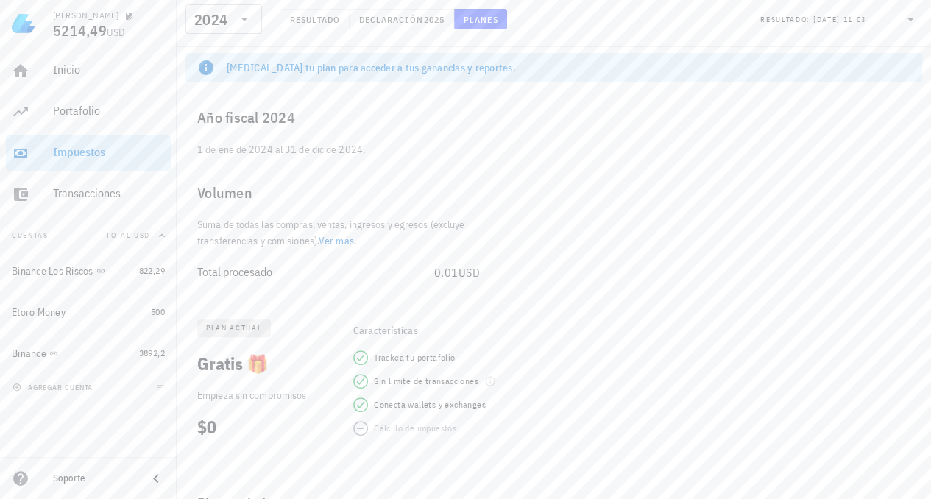
scroll to position [147, 0]
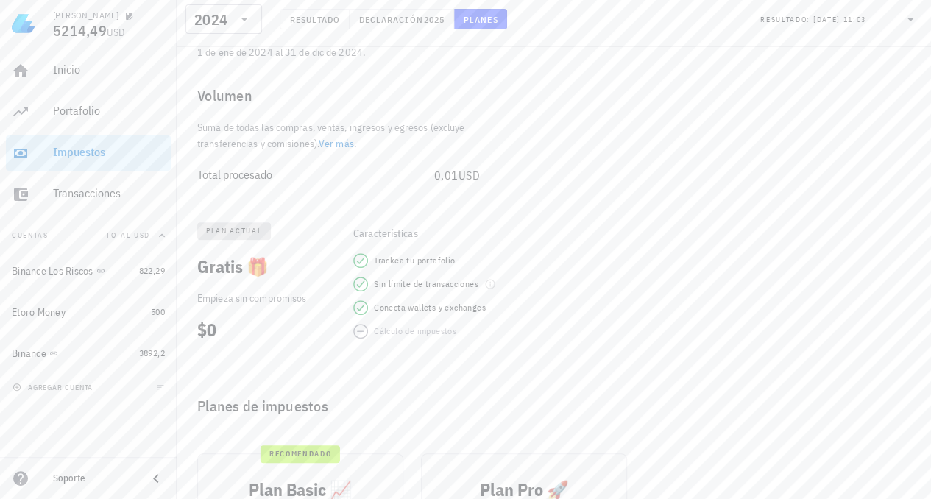
click at [247, 231] on span "plan actual" at bounding box center [234, 231] width 56 height 18
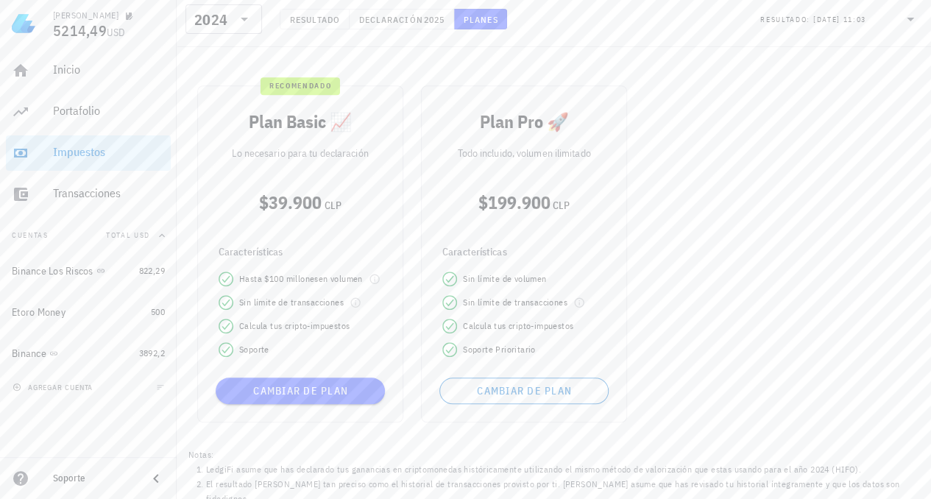
scroll to position [541, 0]
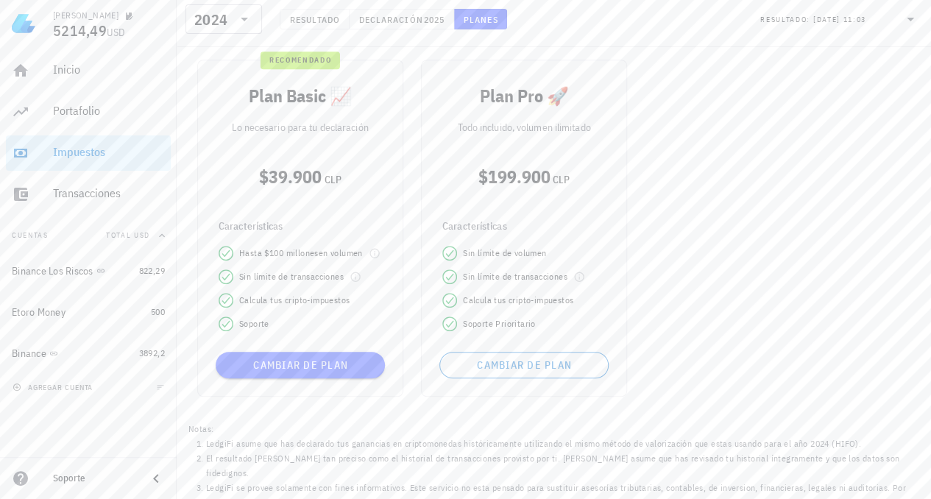
click at [309, 61] on span "recomendado" at bounding box center [300, 61] width 62 height 18
click at [407, 14] on span "Declaración" at bounding box center [391, 19] width 65 height 11
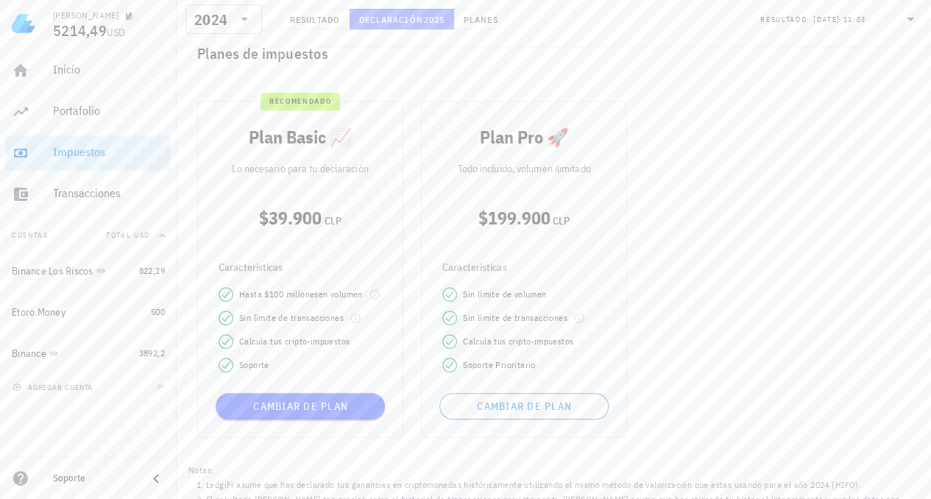
scroll to position [0, 0]
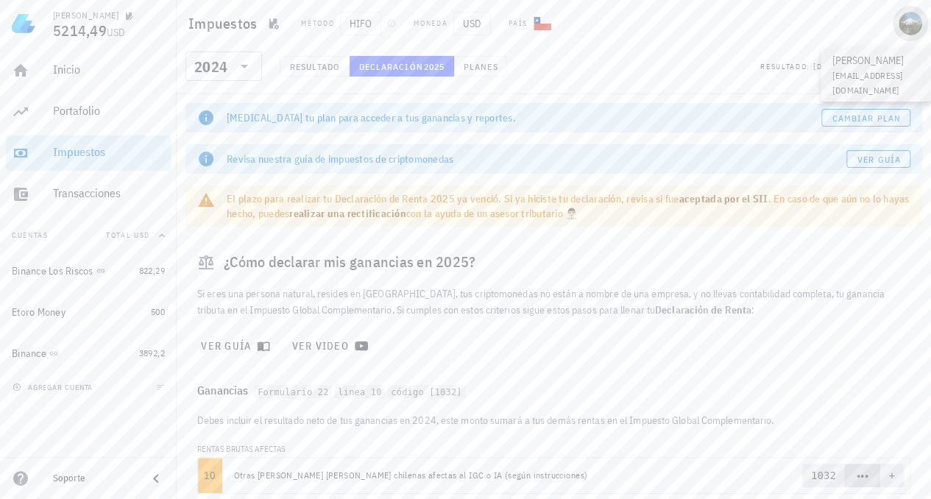
click at [904, 27] on div "avatar" at bounding box center [911, 24] width 24 height 24
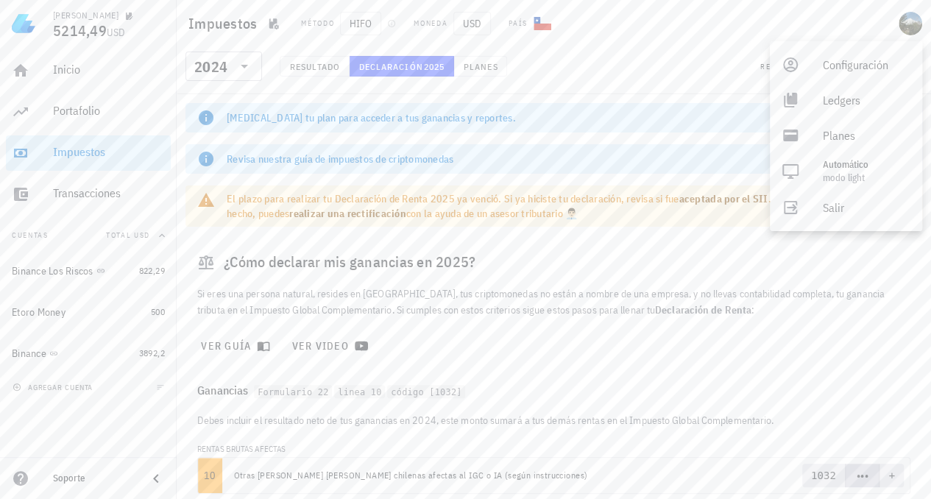
click at [686, 61] on div "​ 2024 Resultado Declaración 2025 Planes Resultado: [DATE] 11:03" at bounding box center [554, 71] width 749 height 38
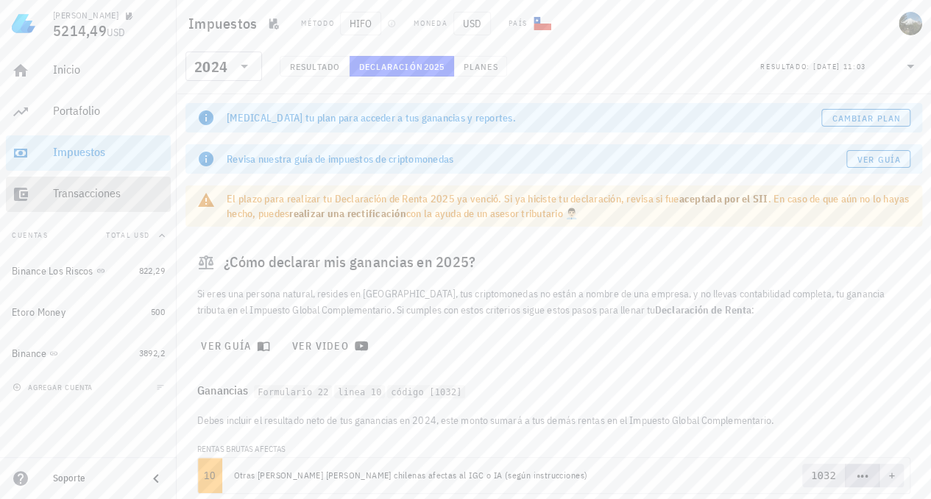
click at [72, 195] on div "Transacciones" at bounding box center [109, 193] width 112 height 14
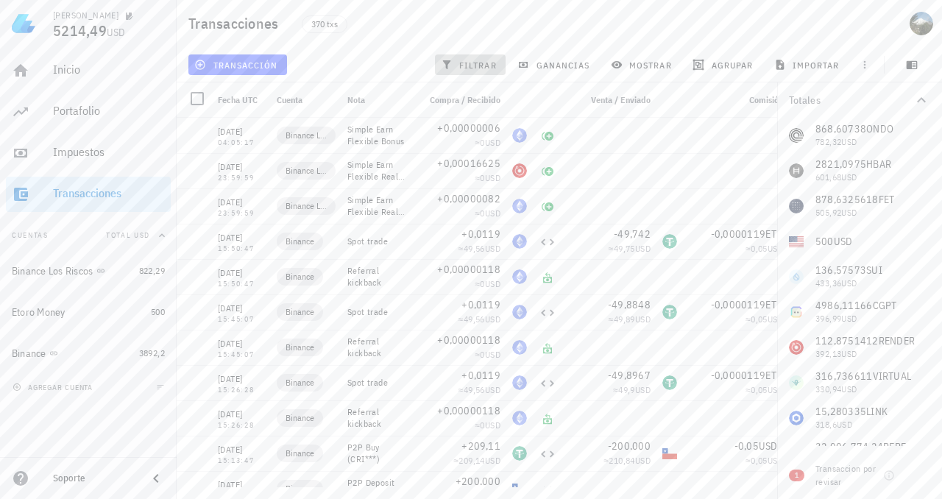
click at [460, 68] on span "filtrar" at bounding box center [470, 65] width 53 height 12
click at [468, 62] on span "filtrar" at bounding box center [470, 65] width 53 height 12
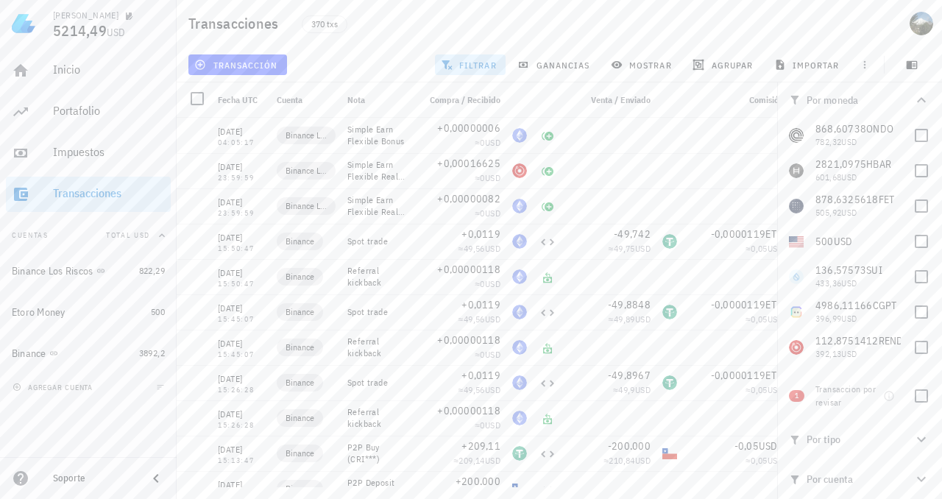
click at [841, 434] on span "Por tipo" at bounding box center [851, 439] width 124 height 16
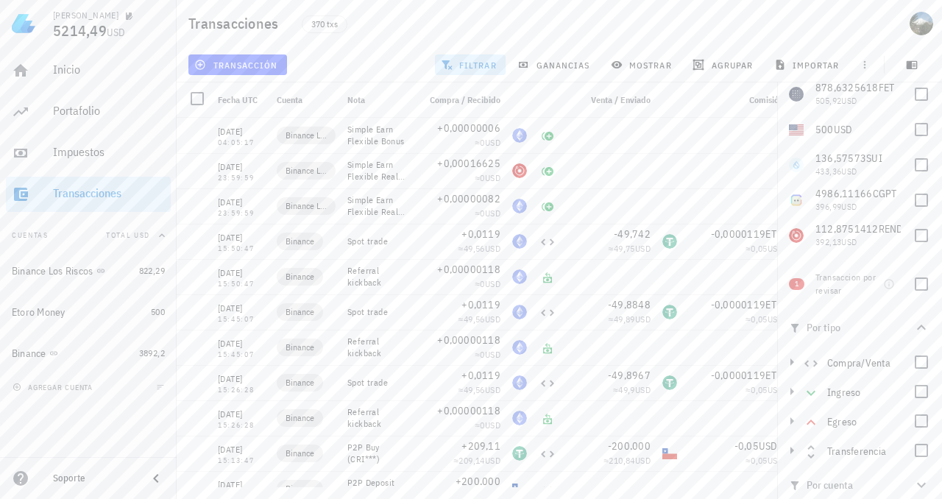
scroll to position [118, 0]
click at [913, 443] on div at bounding box center [921, 444] width 25 height 25
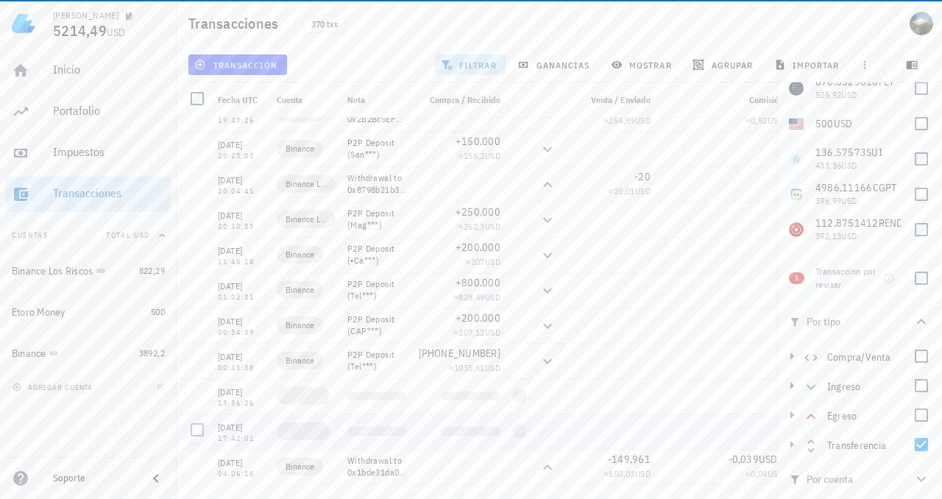
scroll to position [0, 0]
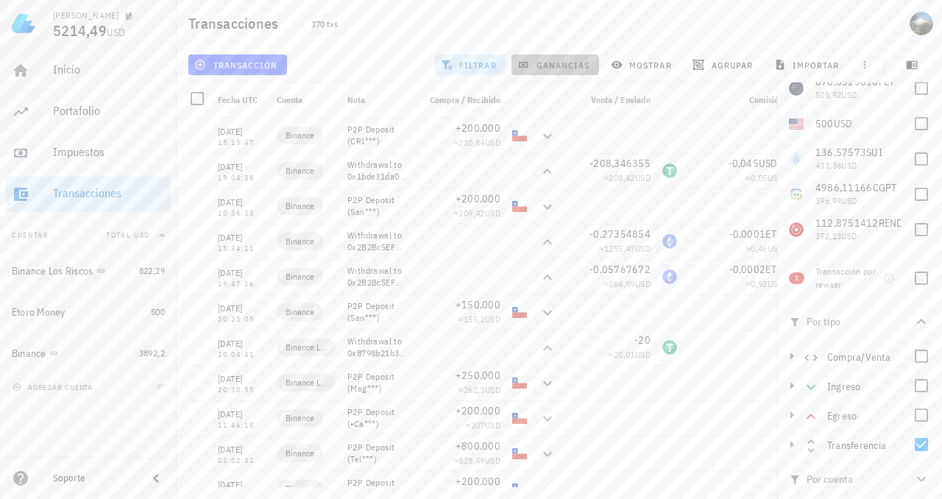
click at [554, 64] on span "ganancias" at bounding box center [555, 65] width 69 height 12
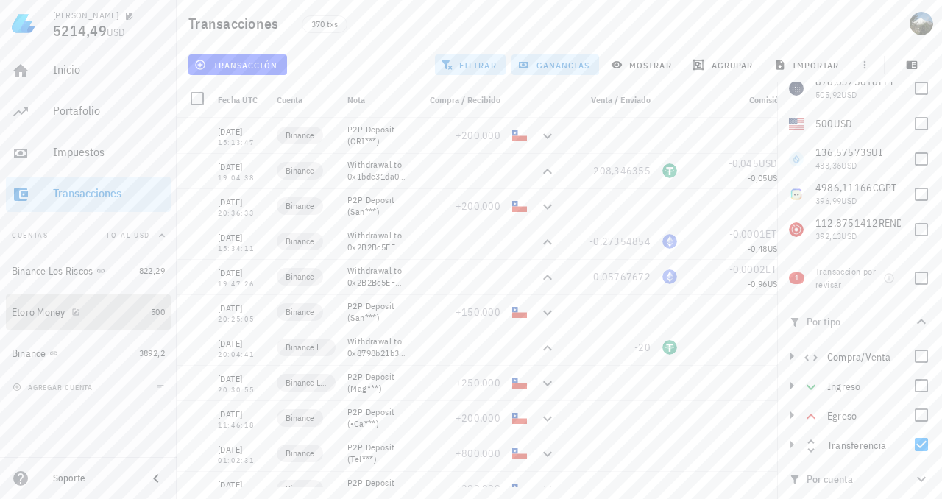
click at [41, 309] on div "Etoro Money" at bounding box center [39, 312] width 54 height 13
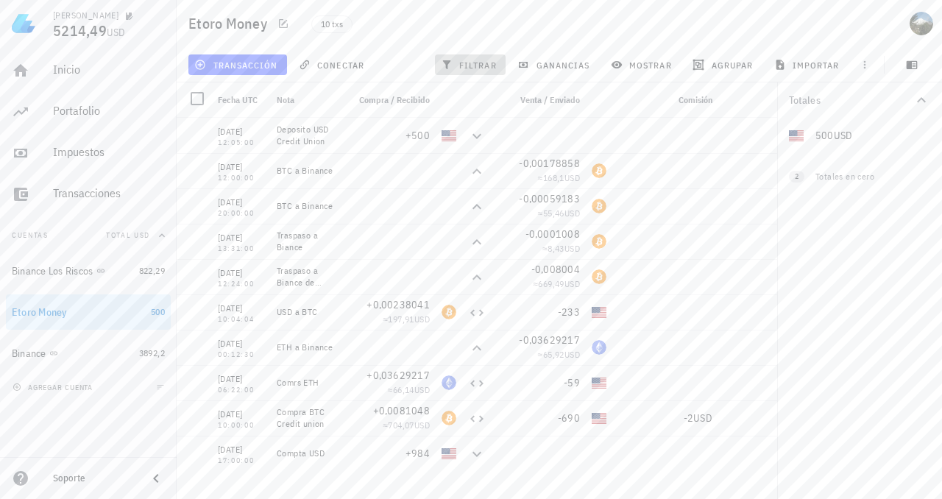
click at [456, 60] on span "filtrar" at bounding box center [470, 65] width 53 height 12
click at [835, 245] on span "Por tipo" at bounding box center [851, 250] width 124 height 16
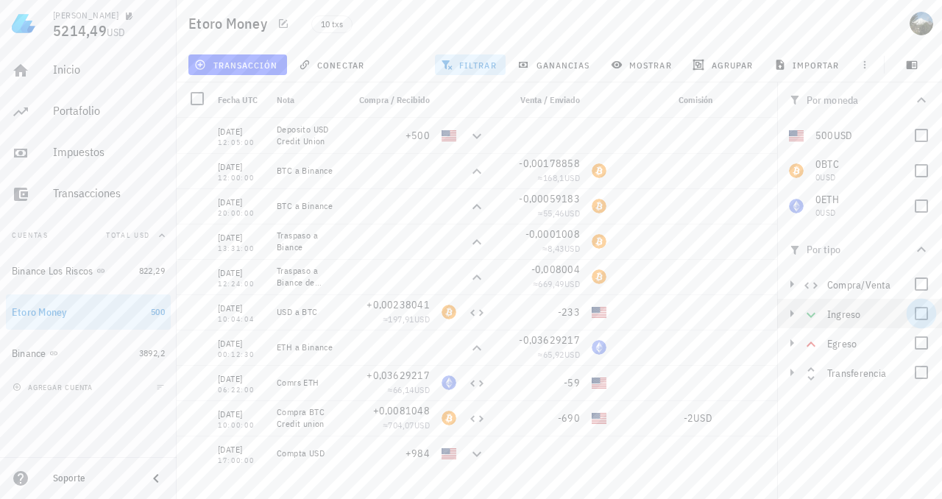
click at [925, 311] on div at bounding box center [921, 313] width 25 height 25
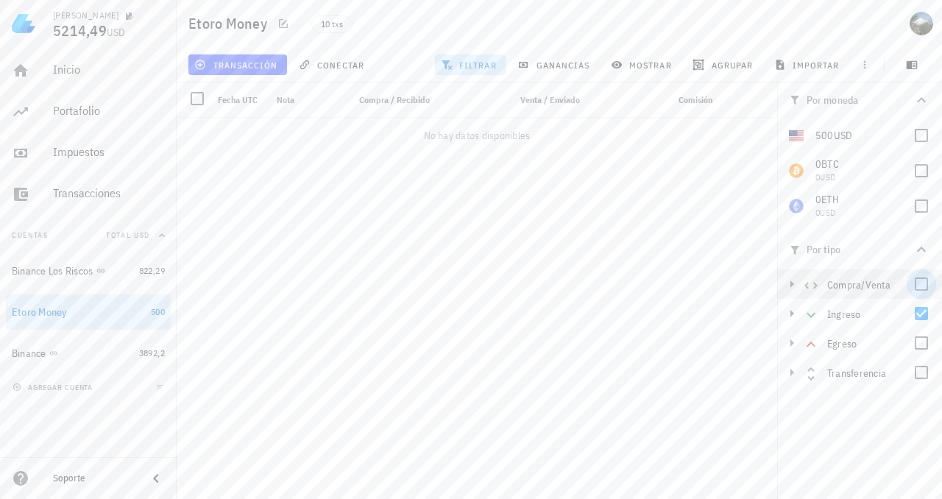
click at [922, 286] on div at bounding box center [921, 284] width 25 height 25
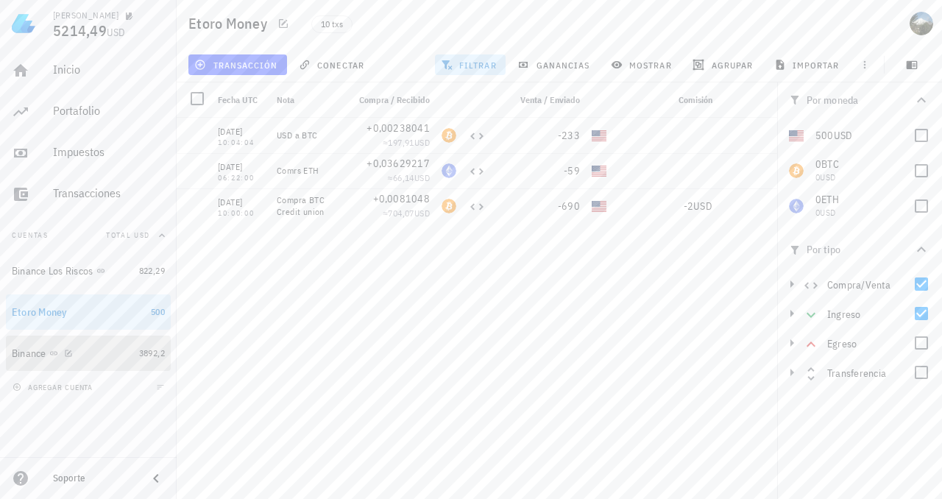
click at [44, 349] on div "Binance" at bounding box center [29, 354] width 35 height 13
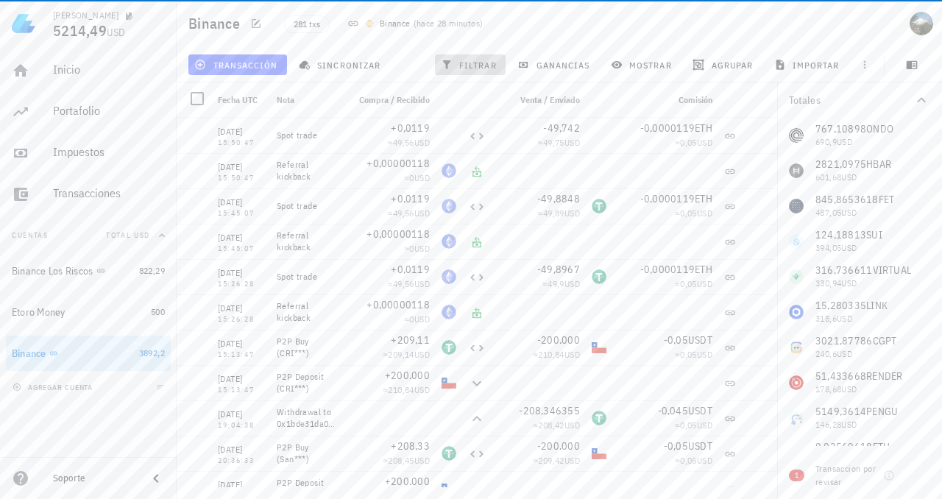
click at [468, 65] on span "filtrar" at bounding box center [470, 65] width 53 height 12
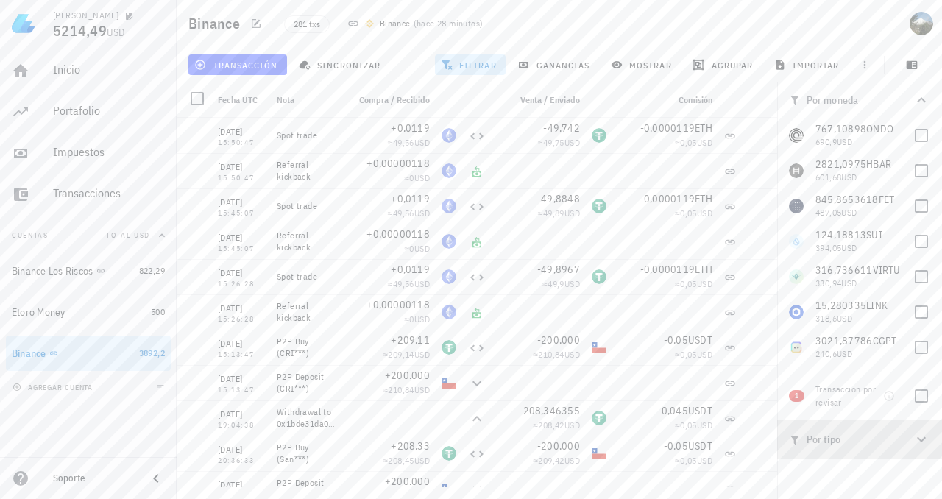
click at [836, 438] on span "Por tipo" at bounding box center [851, 439] width 124 height 16
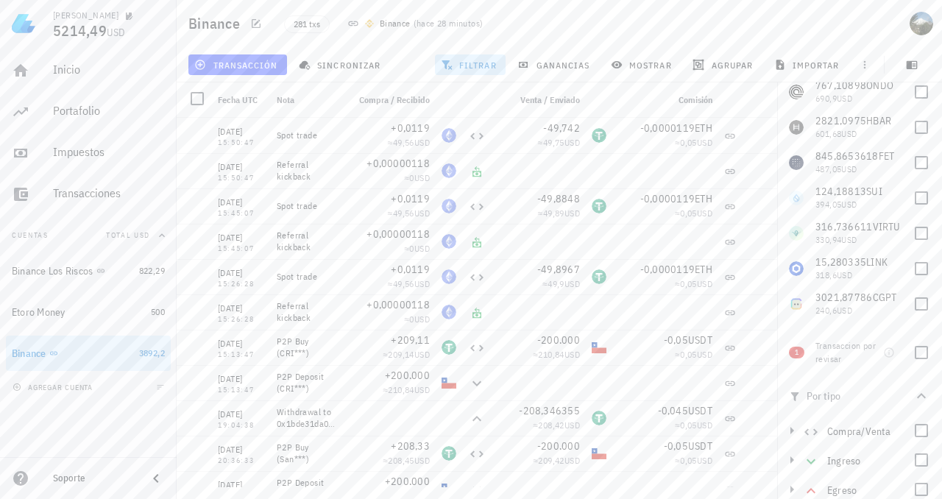
scroll to position [78, 0]
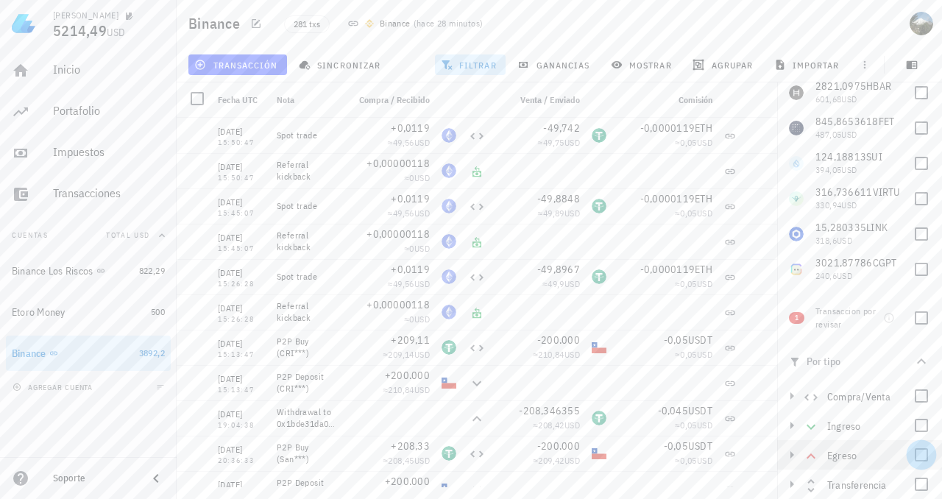
click at [912, 455] on div at bounding box center [921, 455] width 25 height 25
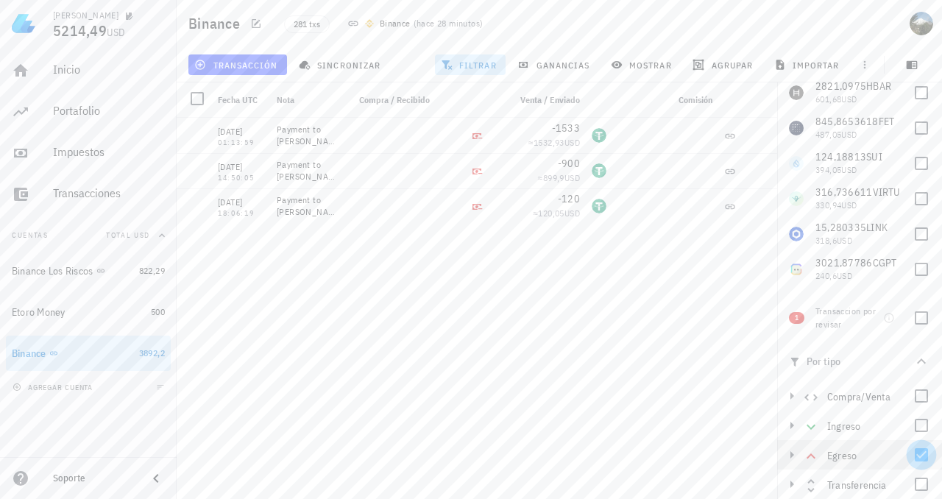
click at [914, 454] on div at bounding box center [921, 455] width 25 height 25
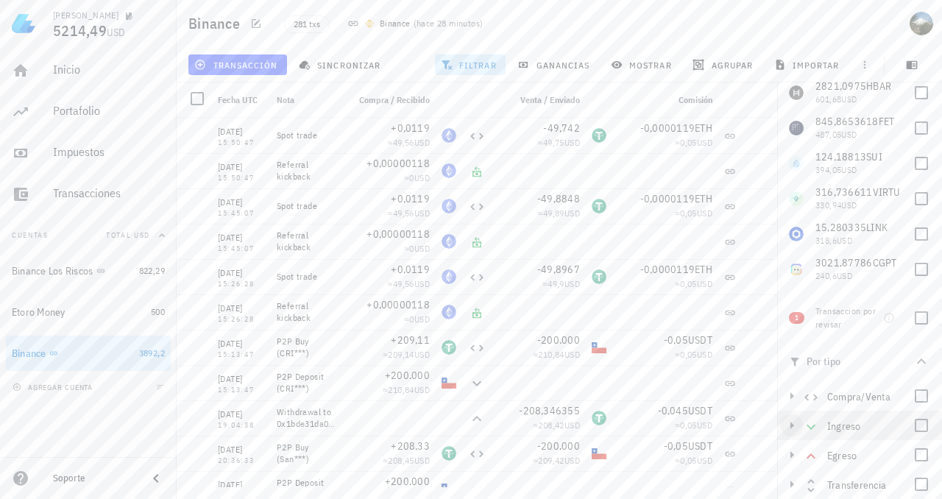
click at [792, 425] on icon "button" at bounding box center [793, 425] width 4 height 7
click at [792, 425] on icon "button" at bounding box center [792, 426] width 7 height 4
click at [792, 426] on icon "button" at bounding box center [793, 425] width 4 height 7
click at [792, 427] on icon "button" at bounding box center [792, 426] width 7 height 4
click at [792, 429] on icon "button" at bounding box center [792, 426] width 18 height 18
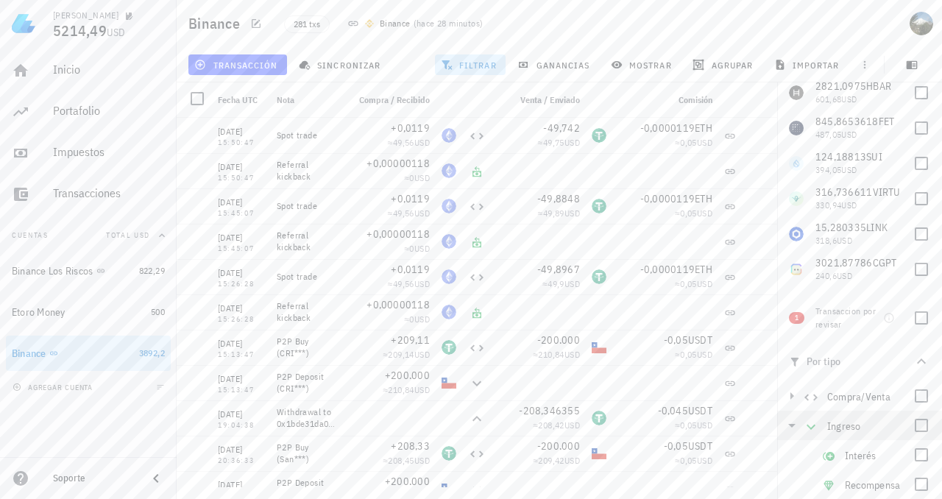
click at [811, 423] on icon at bounding box center [812, 427] width 18 height 18
click at [794, 423] on icon "button" at bounding box center [792, 426] width 18 height 18
click at [916, 484] on div at bounding box center [921, 484] width 25 height 25
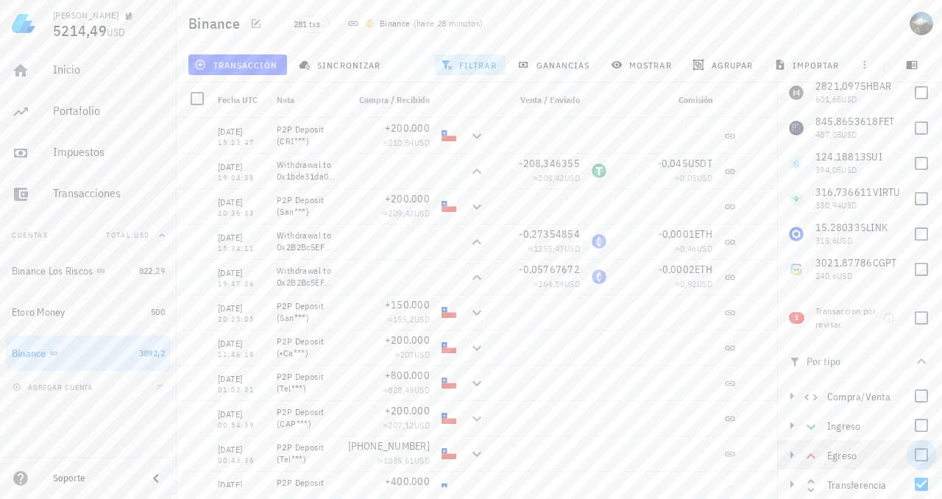
click at [910, 458] on div at bounding box center [921, 455] width 25 height 25
click at [789, 454] on icon "button" at bounding box center [792, 455] width 18 height 18
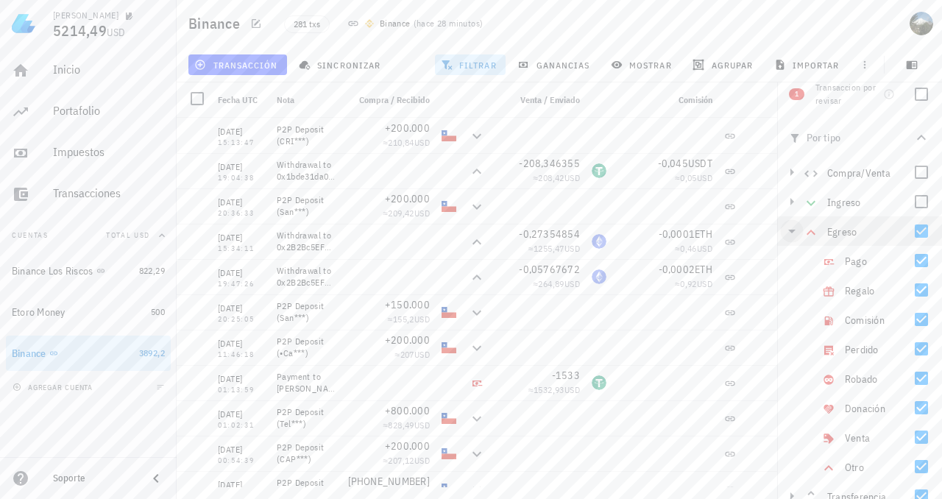
scroll to position [314, 0]
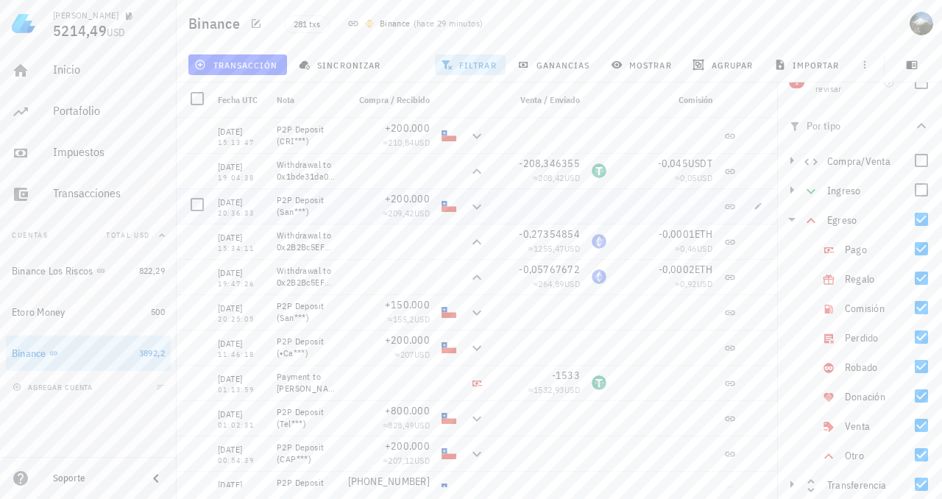
click at [350, 208] on div "≈ 209,42 USD" at bounding box center [389, 213] width 82 height 15
click at [335, 242] on div "Withdrawal to 0x2B2Bc5EF09609D86Ec7fAbE503490B58904E4E8A" at bounding box center [306, 242] width 59 height 24
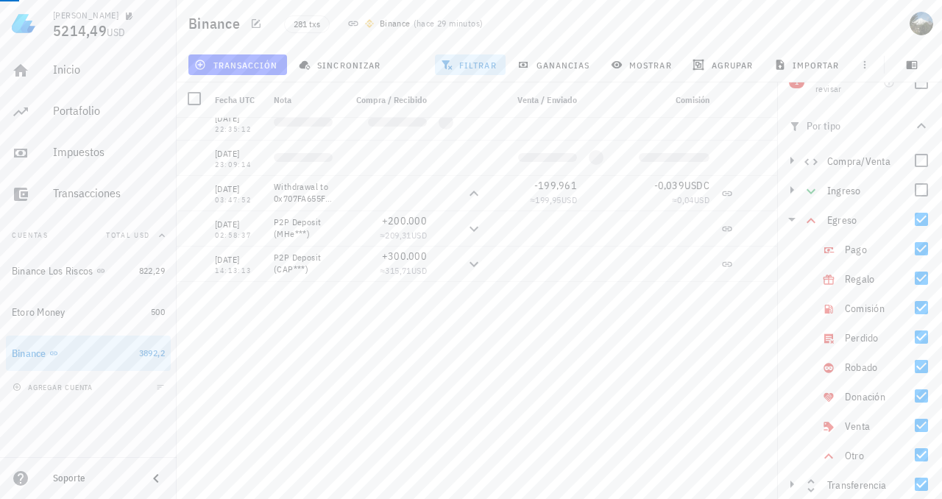
scroll to position [0, 0]
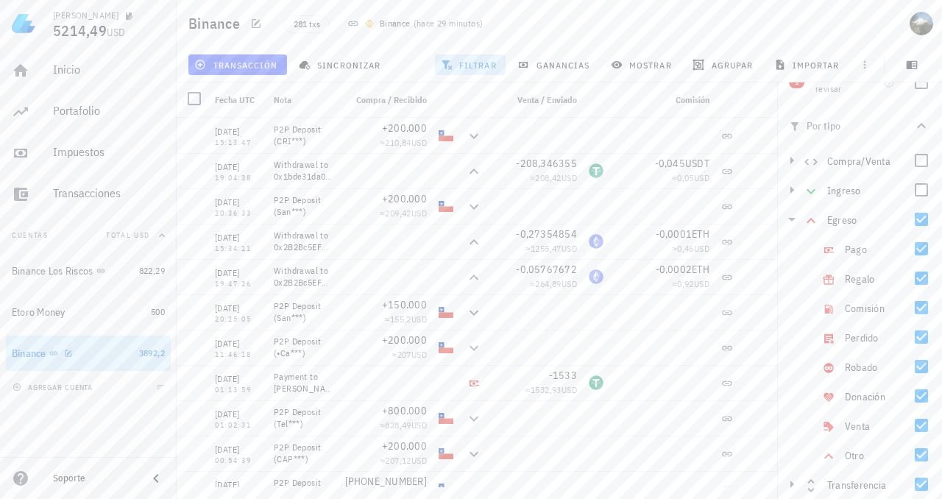
click at [46, 350] on div "Binance" at bounding box center [29, 354] width 35 height 13
click at [41, 309] on div "Etoro Money" at bounding box center [39, 312] width 54 height 13
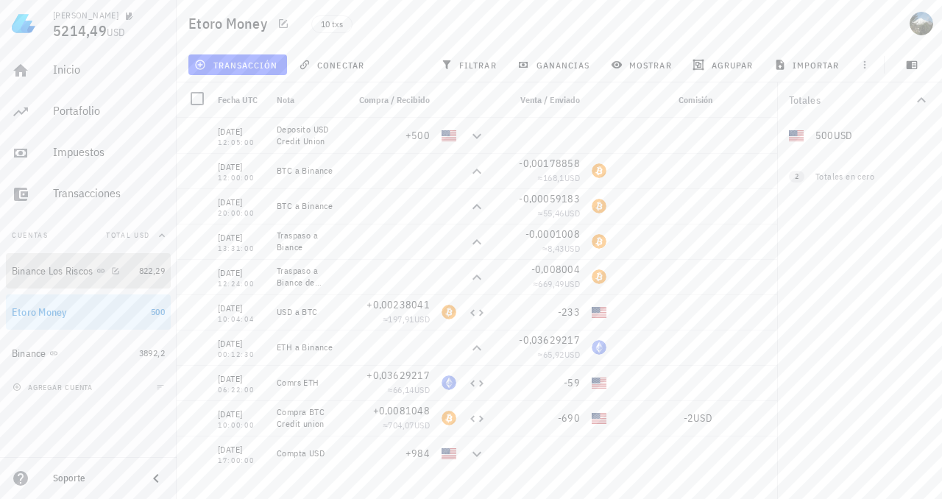
click at [52, 269] on div "Binance Los Riscos" at bounding box center [53, 271] width 82 height 13
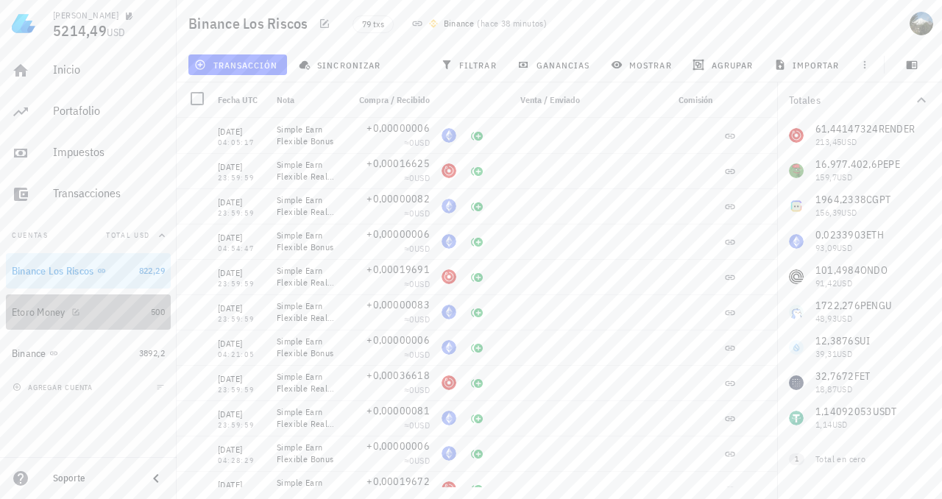
click at [49, 310] on div "Etoro Money" at bounding box center [39, 312] width 54 height 13
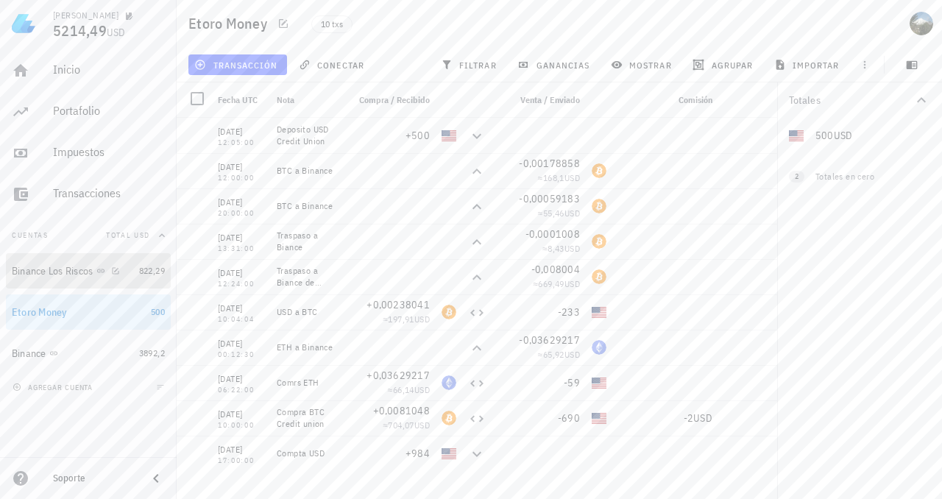
click at [66, 271] on div "Binance Los Riscos" at bounding box center [53, 271] width 82 height 13
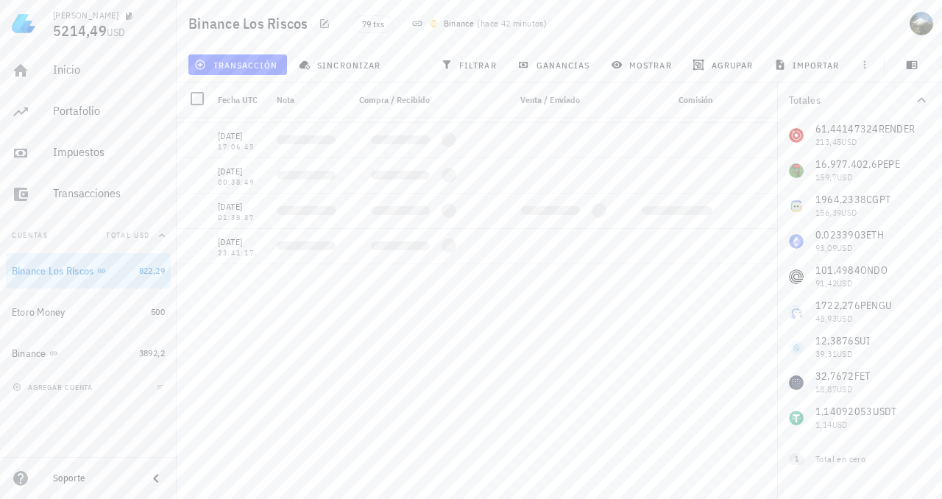
scroll to position [1244, 0]
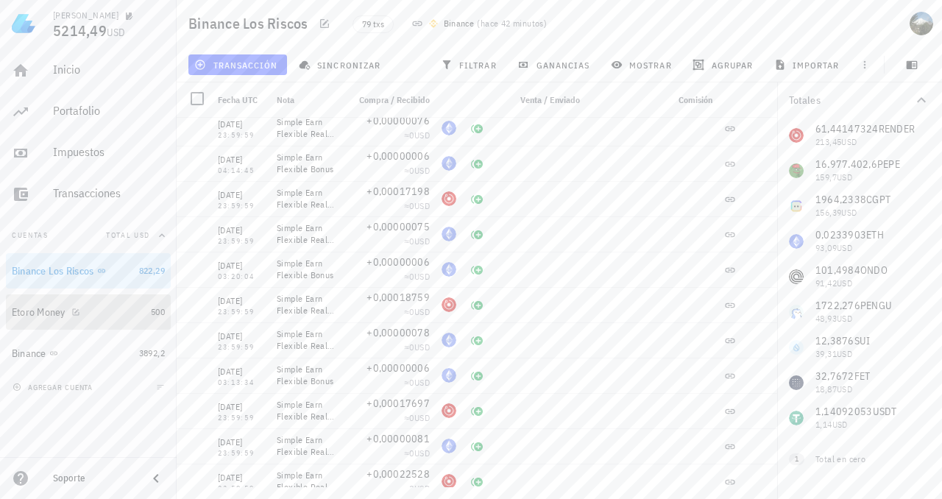
click at [54, 317] on div "Etoro Money" at bounding box center [39, 312] width 54 height 13
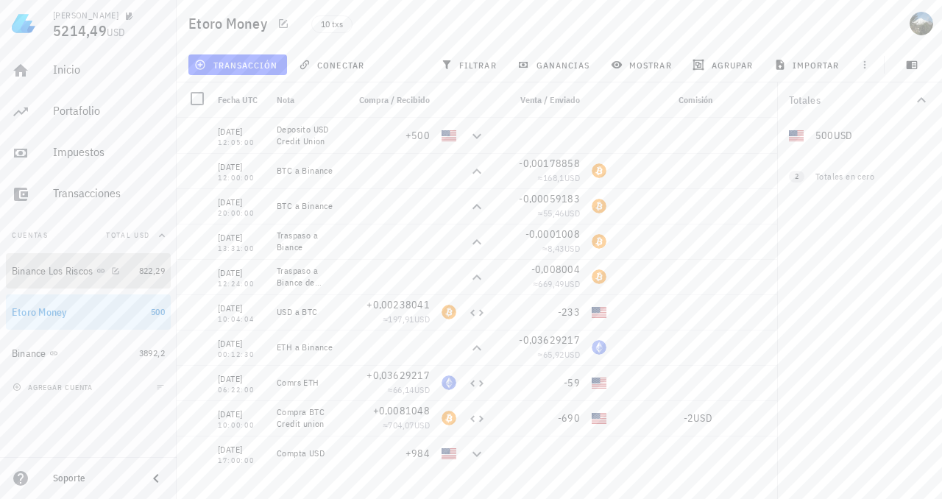
click at [64, 277] on div "Binance Los Riscos" at bounding box center [53, 271] width 82 height 13
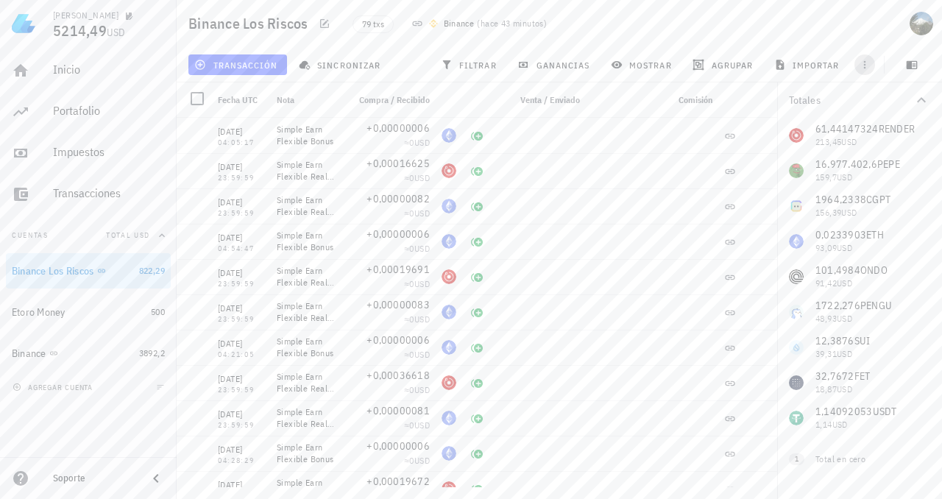
click at [869, 58] on button "button" at bounding box center [865, 64] width 21 height 21
click at [880, 107] on span "exportar" at bounding box center [881, 102] width 62 height 12
click at [867, 66] on icon "button" at bounding box center [865, 65] width 12 height 12
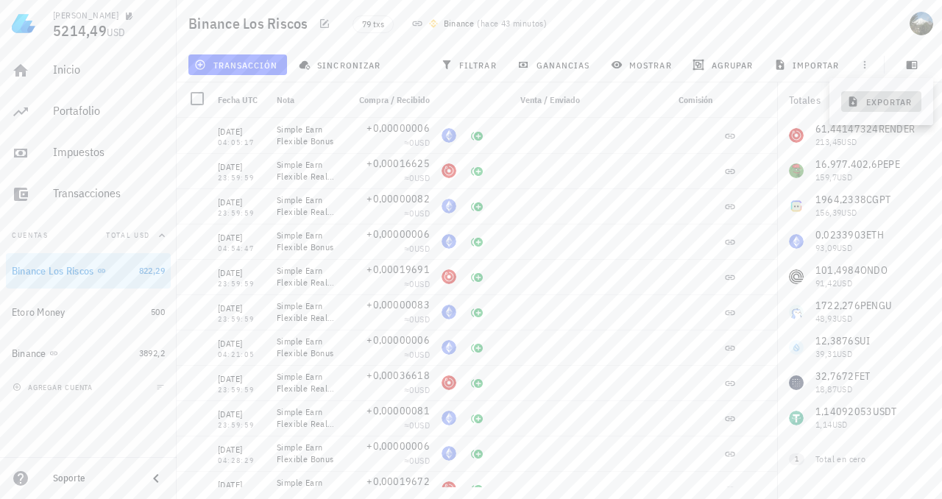
click at [879, 99] on span "exportar" at bounding box center [881, 102] width 62 height 12
